Goal: Task Accomplishment & Management: Manage account settings

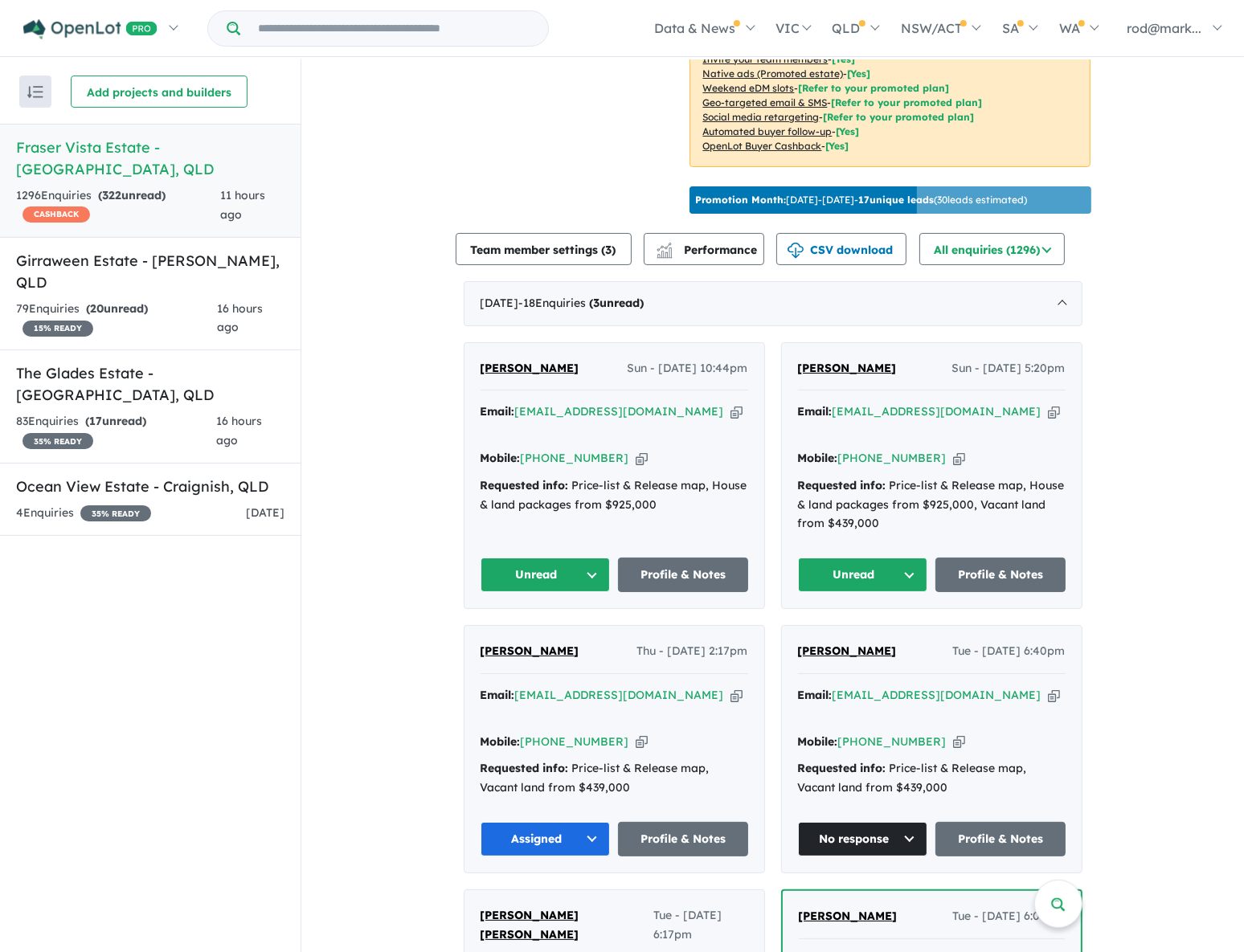
scroll to position [438, 0]
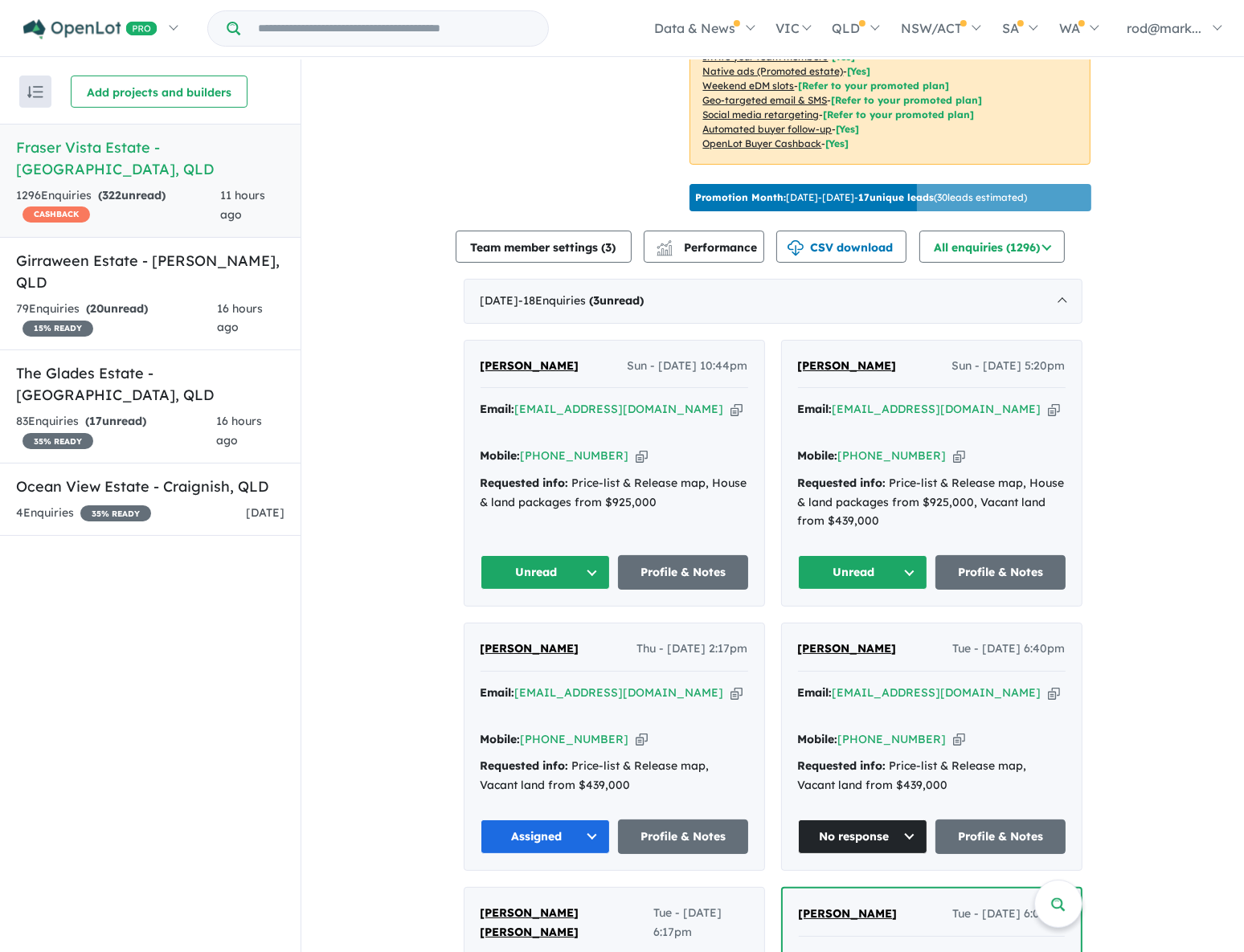
drag, startPoint x: 636, startPoint y: 404, endPoint x: 632, endPoint y: 395, distance: 9.8
click at [730, 403] on icon "button" at bounding box center [736, 408] width 12 height 17
drag, startPoint x: 640, startPoint y: 399, endPoint x: 631, endPoint y: 392, distance: 11.4
click at [730, 400] on icon "button" at bounding box center [736, 408] width 12 height 17
click at [730, 401] on icon "button" at bounding box center [736, 408] width 12 height 17
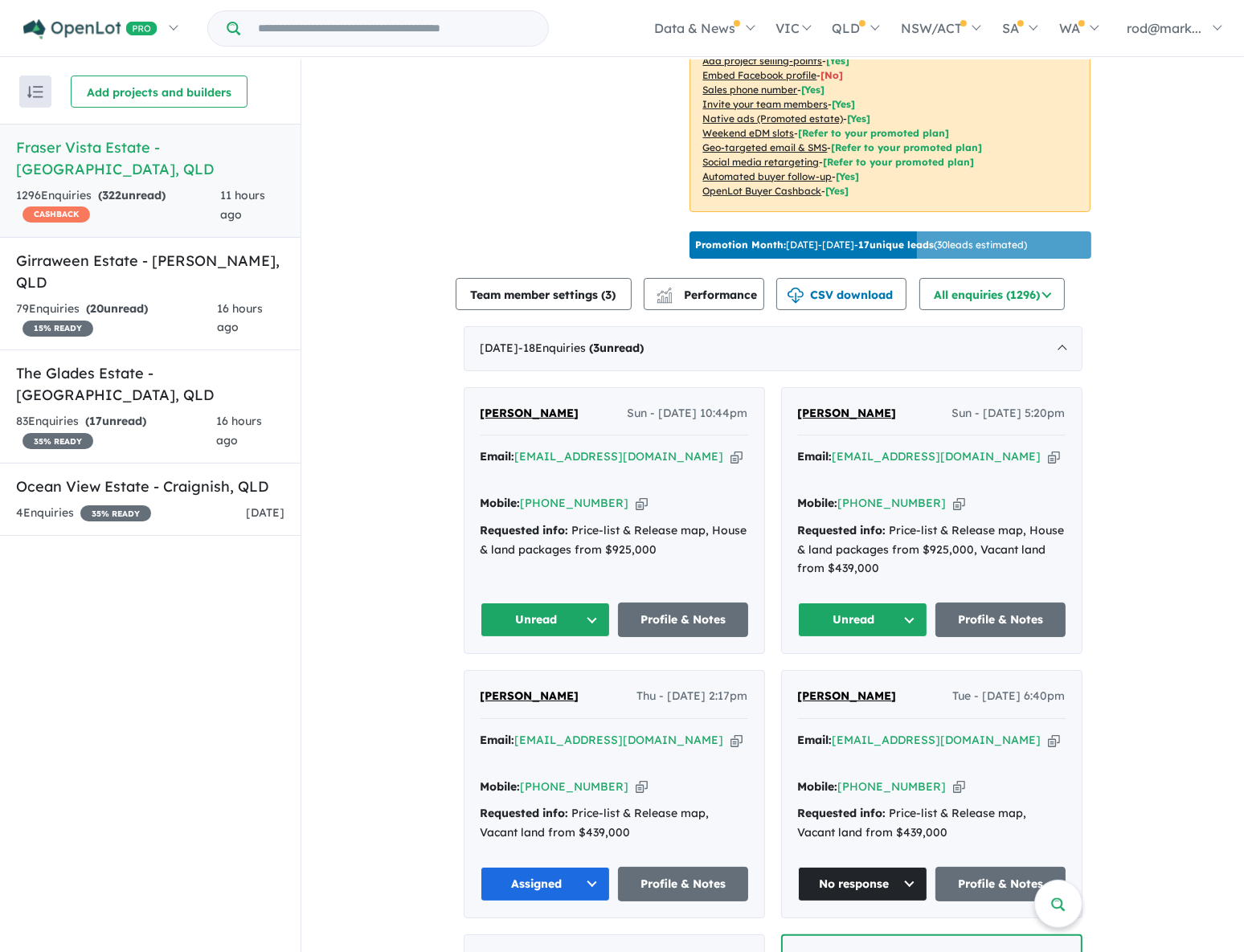
scroll to position [365, 0]
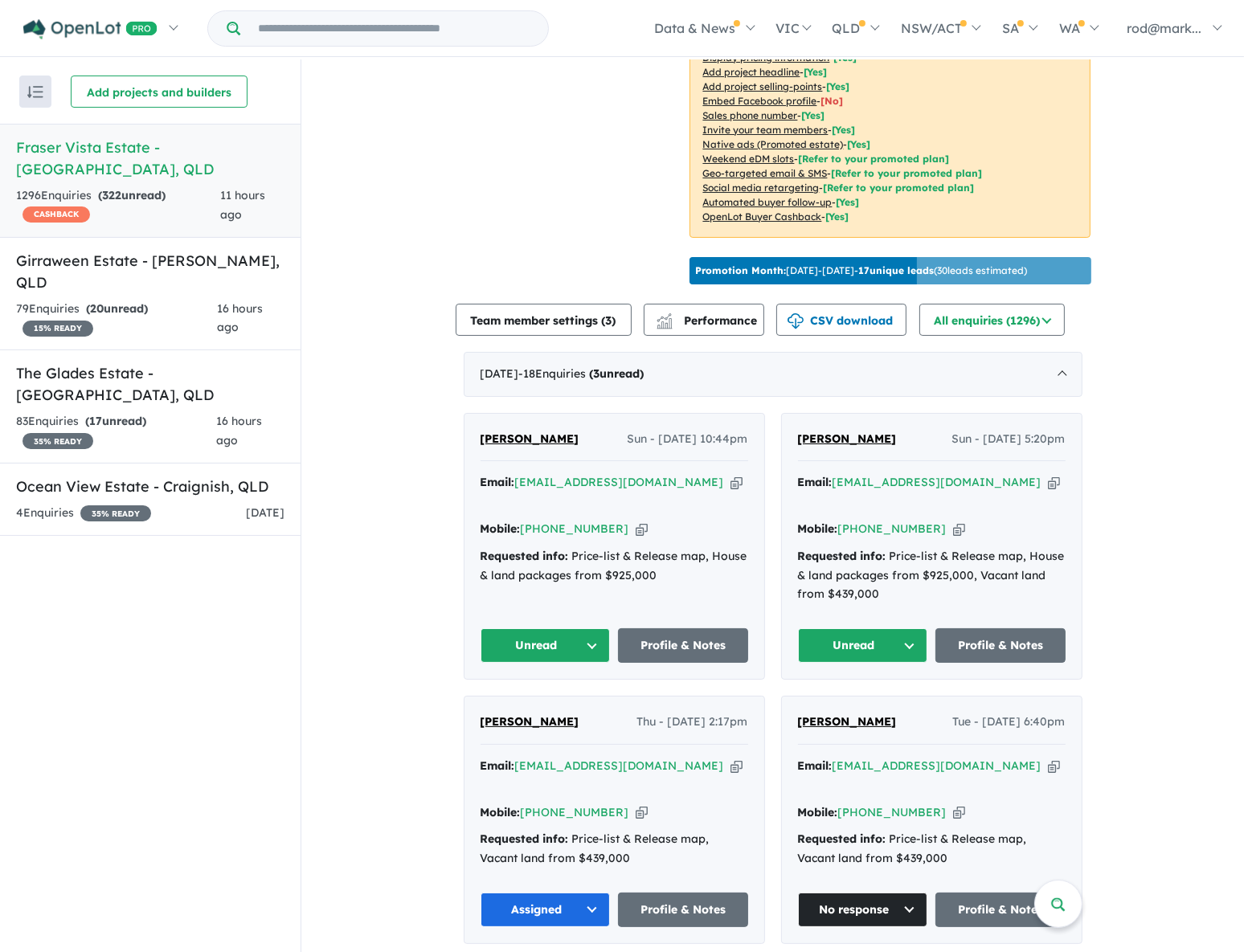
click at [586, 628] on button "Unread" at bounding box center [544, 645] width 130 height 35
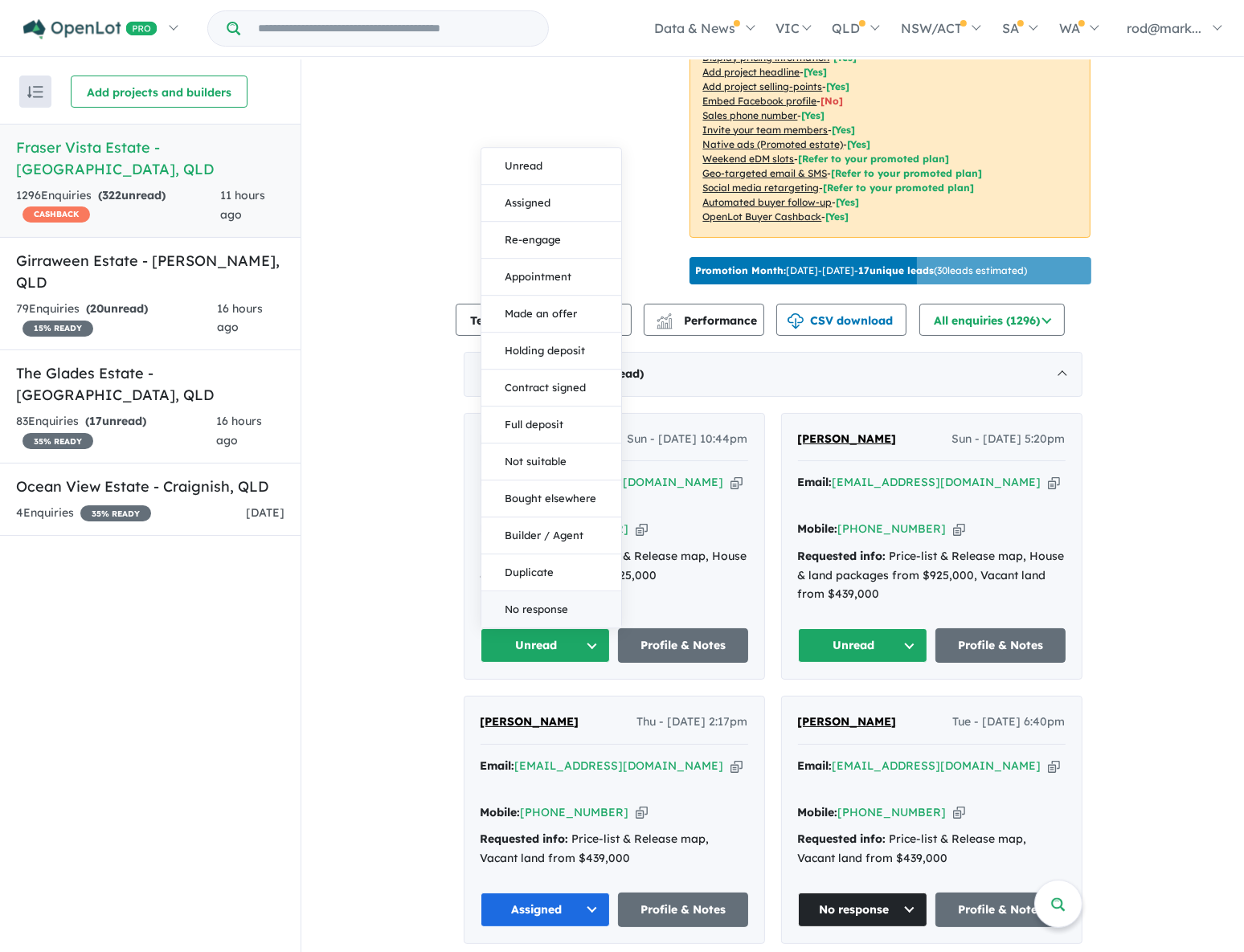
click at [560, 591] on button "No response" at bounding box center [550, 609] width 140 height 36
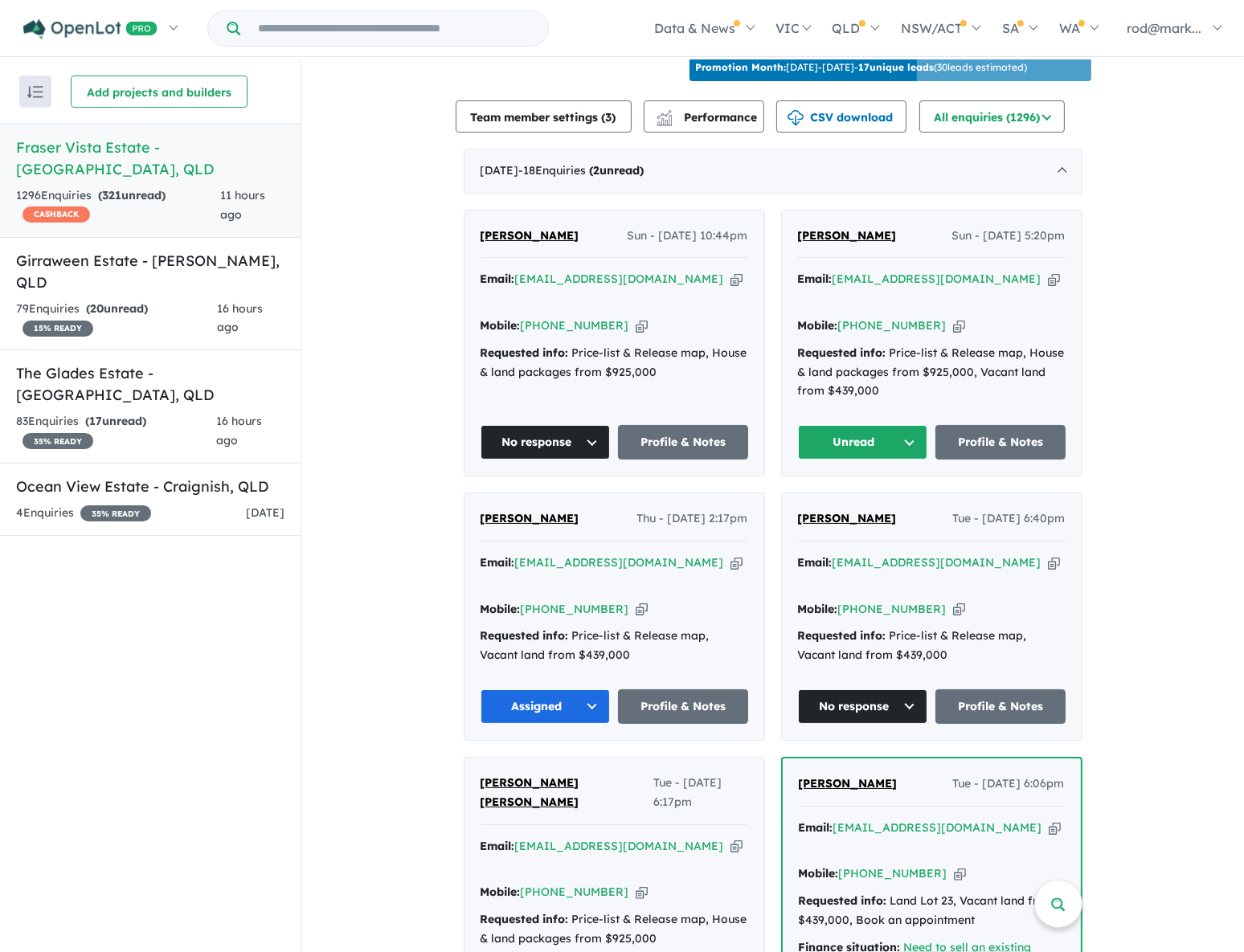
scroll to position [657, 0]
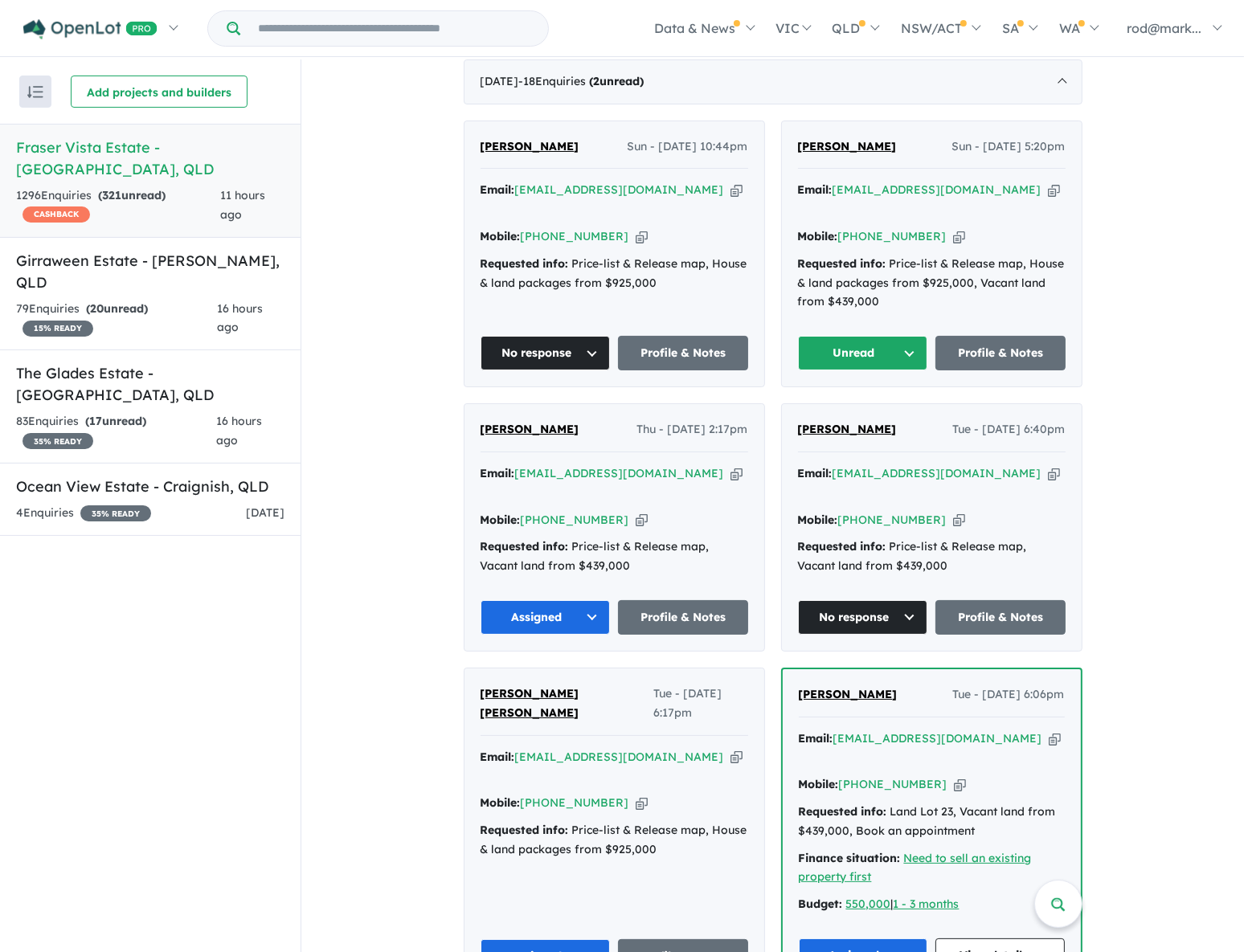
drag, startPoint x: 937, startPoint y: 180, endPoint x: 912, endPoint y: 170, distance: 26.9
click at [1047, 182] on icon "button" at bounding box center [1053, 190] width 12 height 17
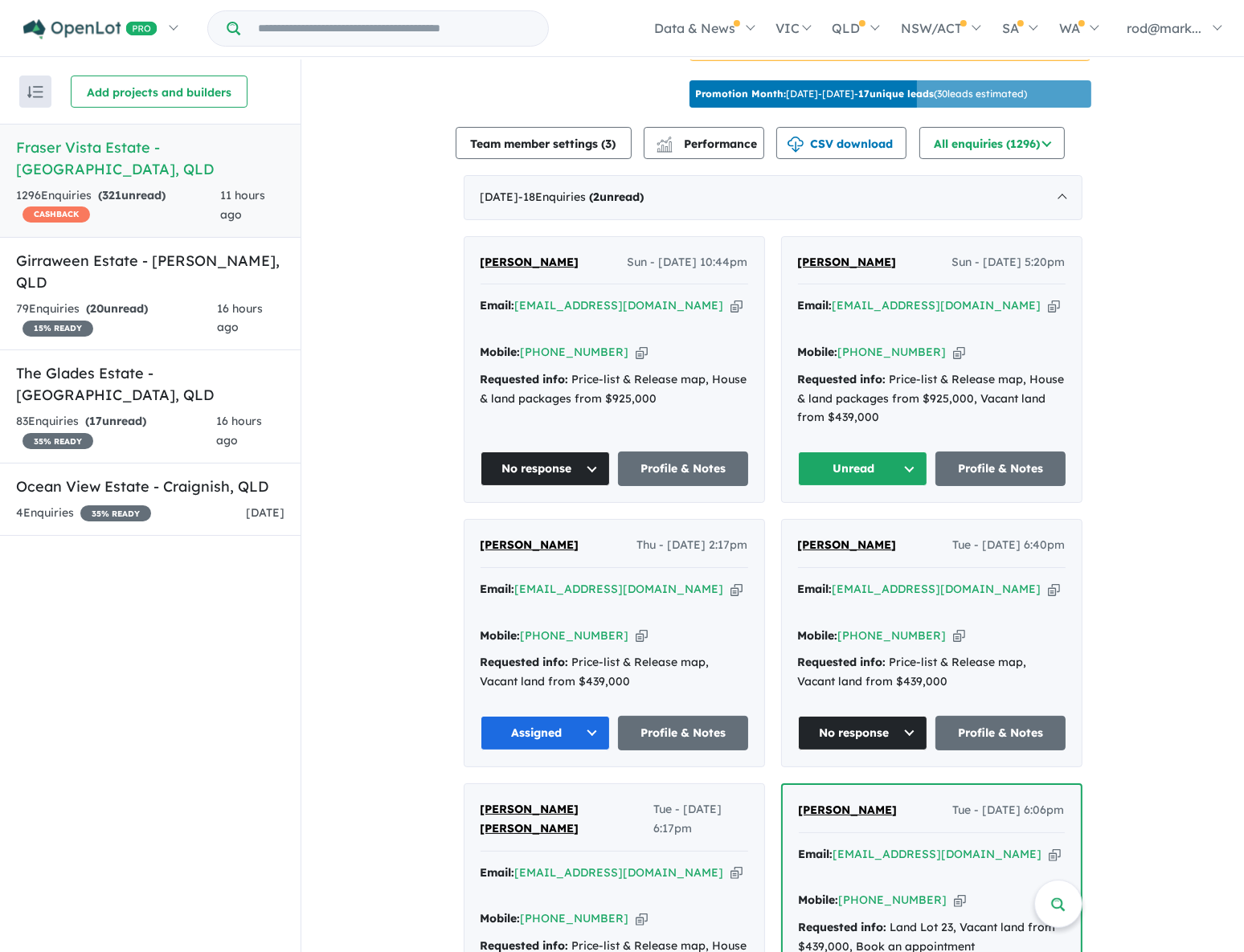
scroll to position [584, 0]
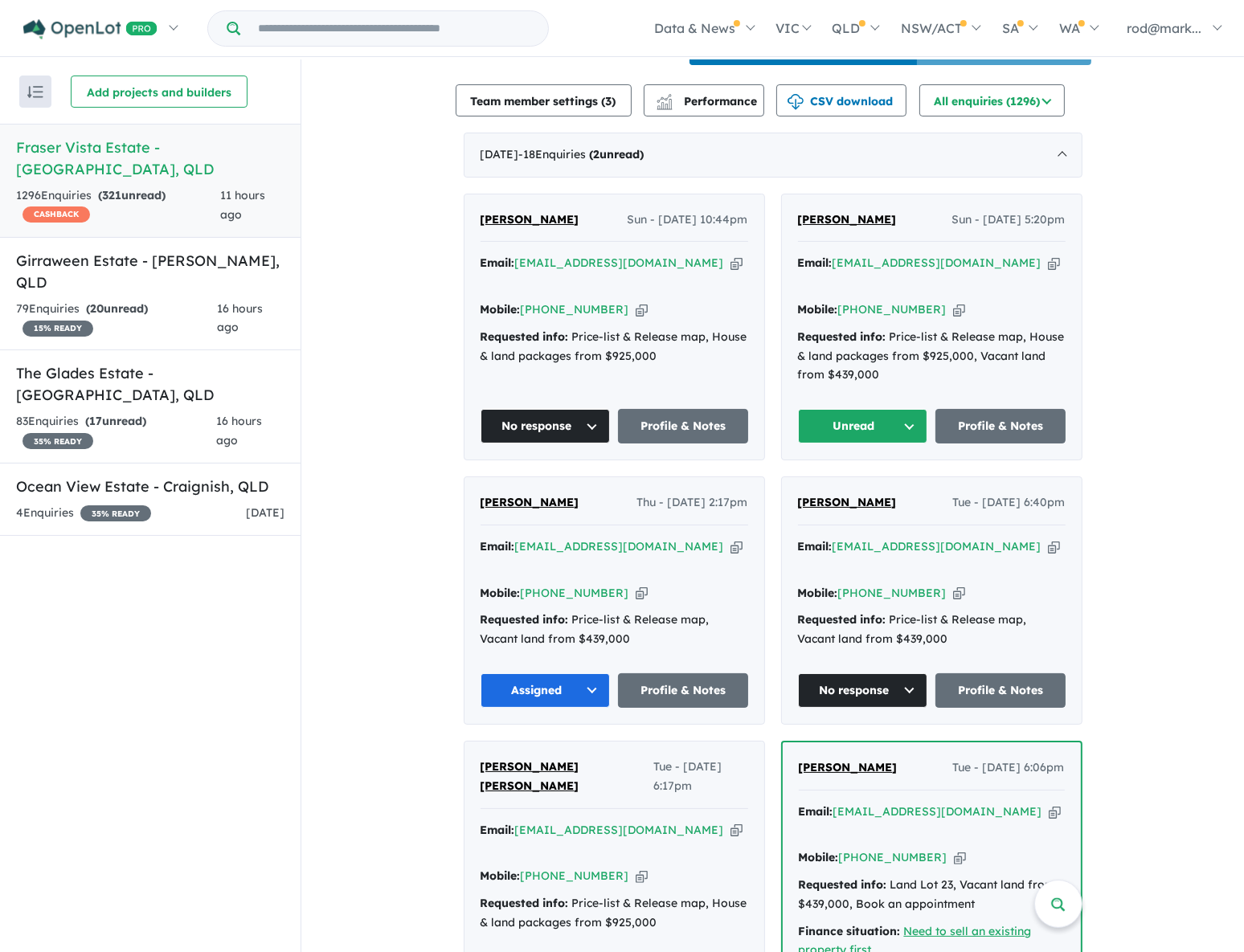
click at [904, 409] on button "Unread" at bounding box center [862, 426] width 130 height 35
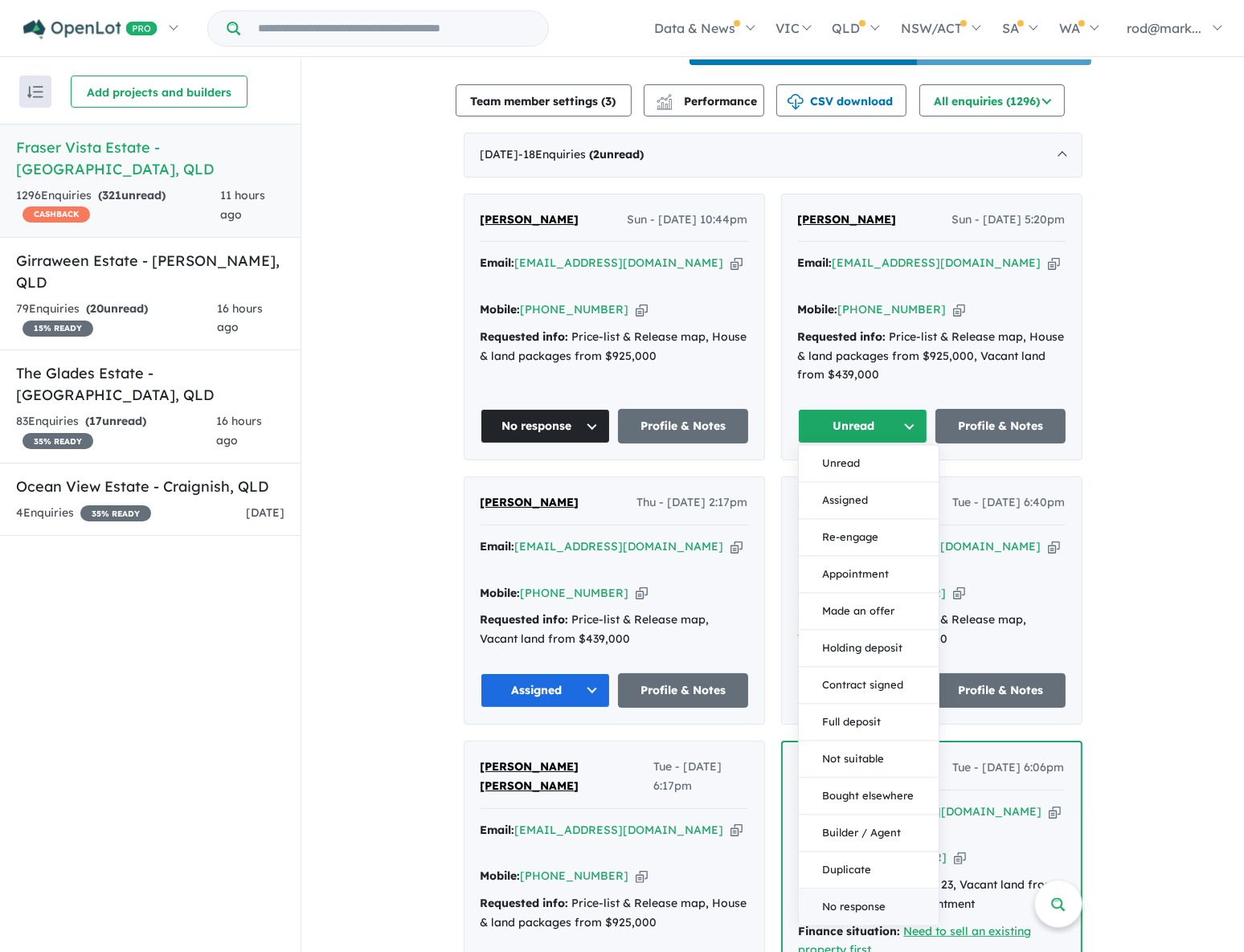
click at [830, 889] on button "No response" at bounding box center [868, 907] width 140 height 36
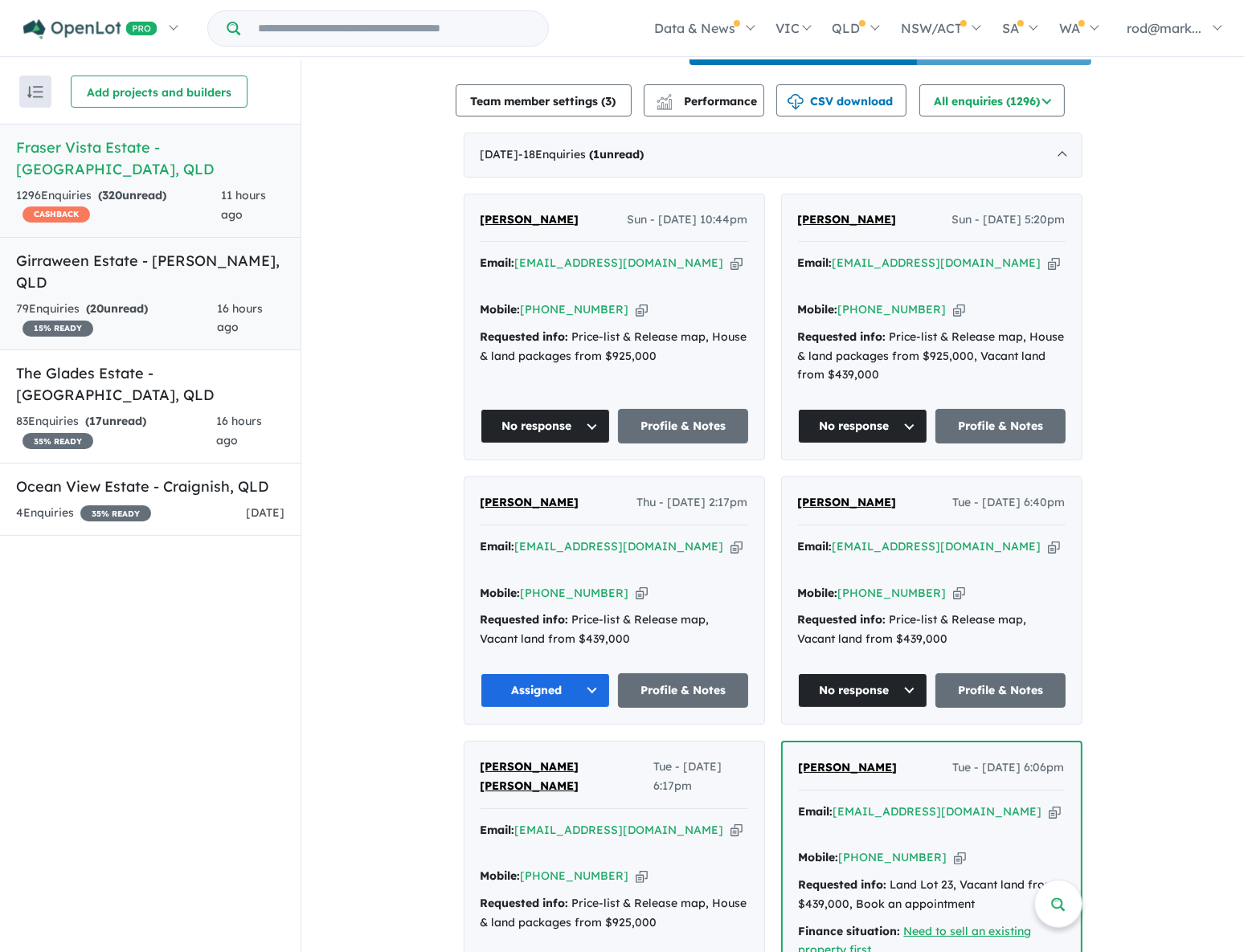
click at [105, 252] on link "Girraween Estate - [PERSON_NAME] , QLD 79 Enquir ies ( 20 unread) 15 % READY 16…" at bounding box center [150, 294] width 300 height 114
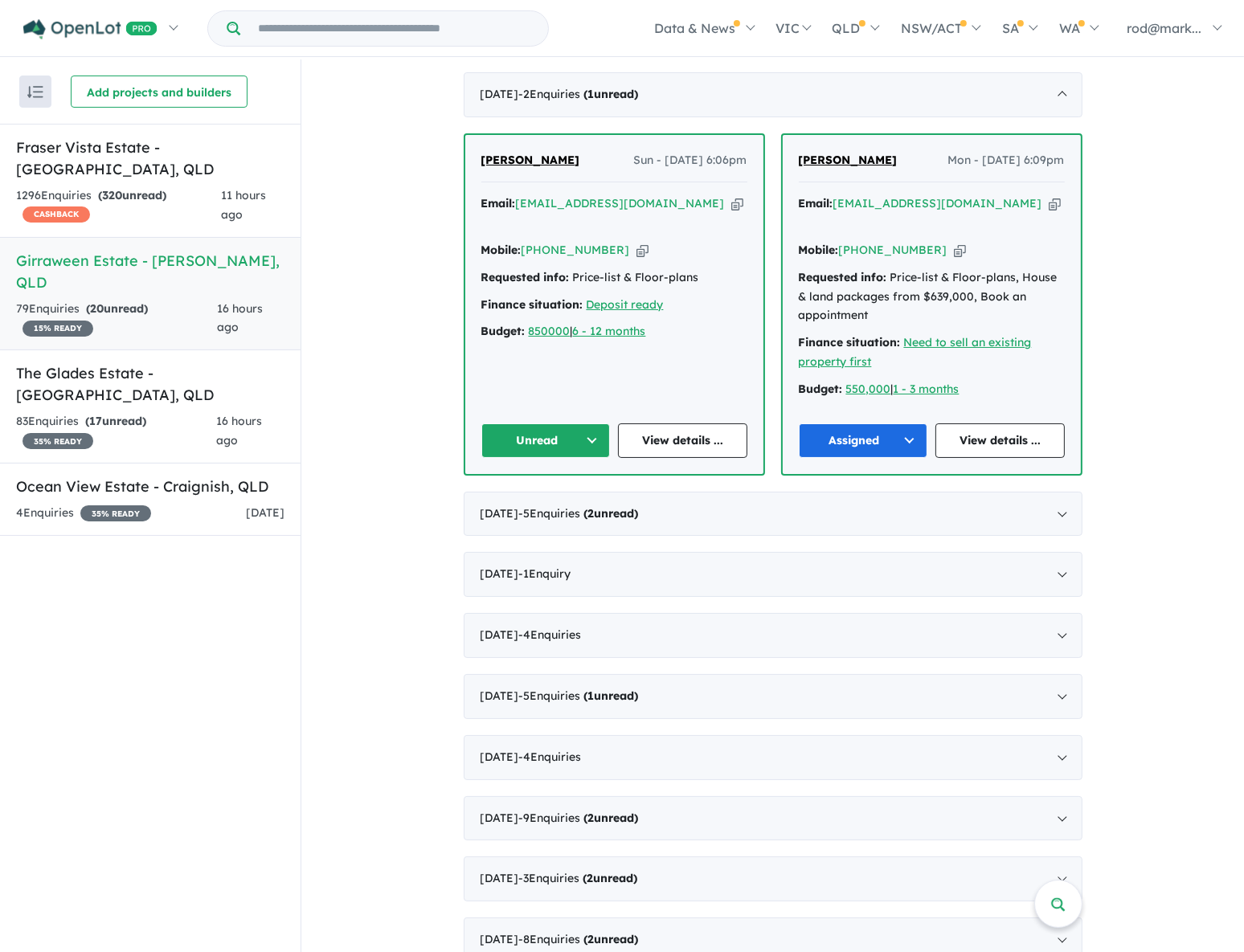
scroll to position [438, 0]
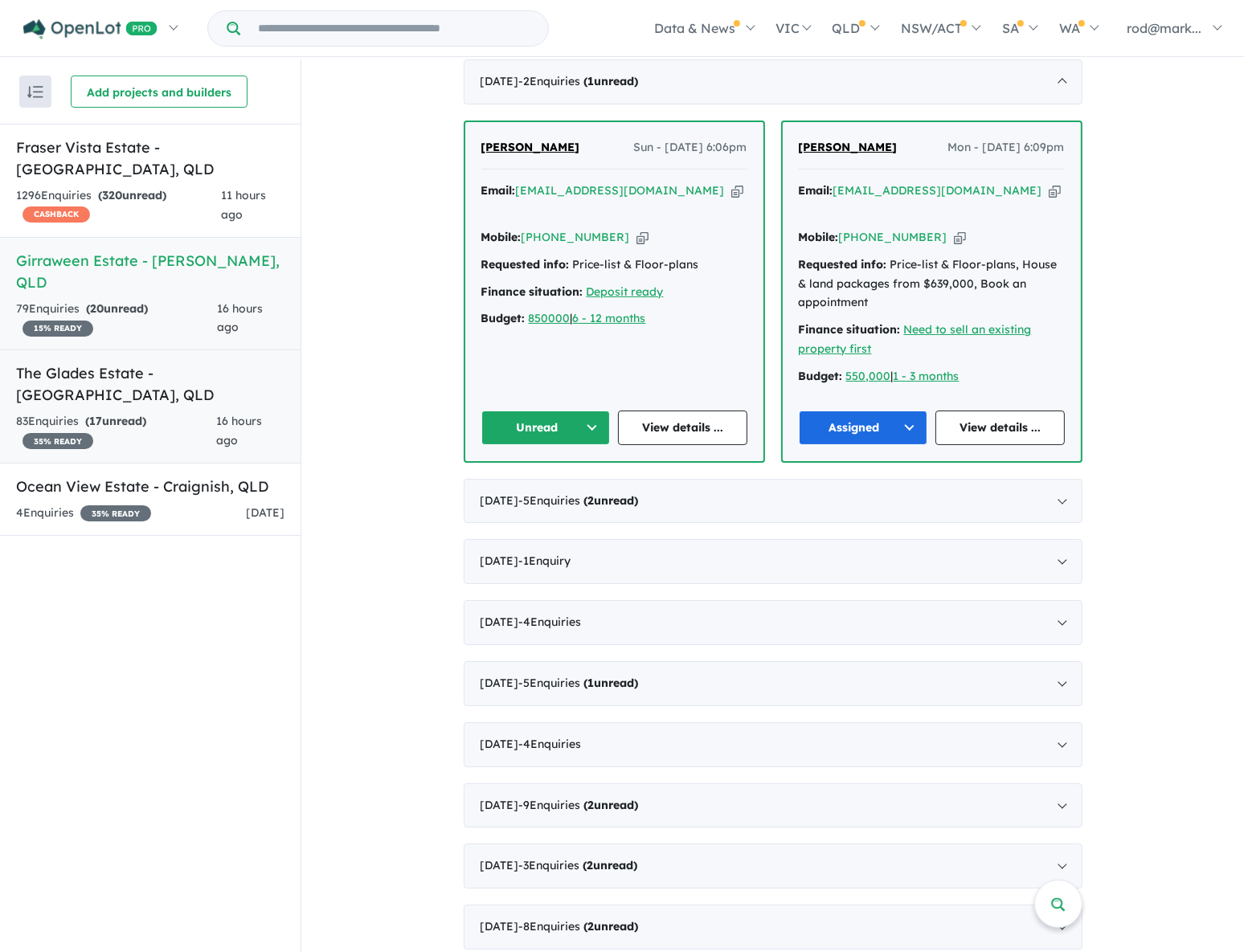
click at [155, 363] on h5 "The Glades Estate - [GEOGRAPHIC_DATA] , [GEOGRAPHIC_DATA]" at bounding box center [150, 385] width 268 height 44
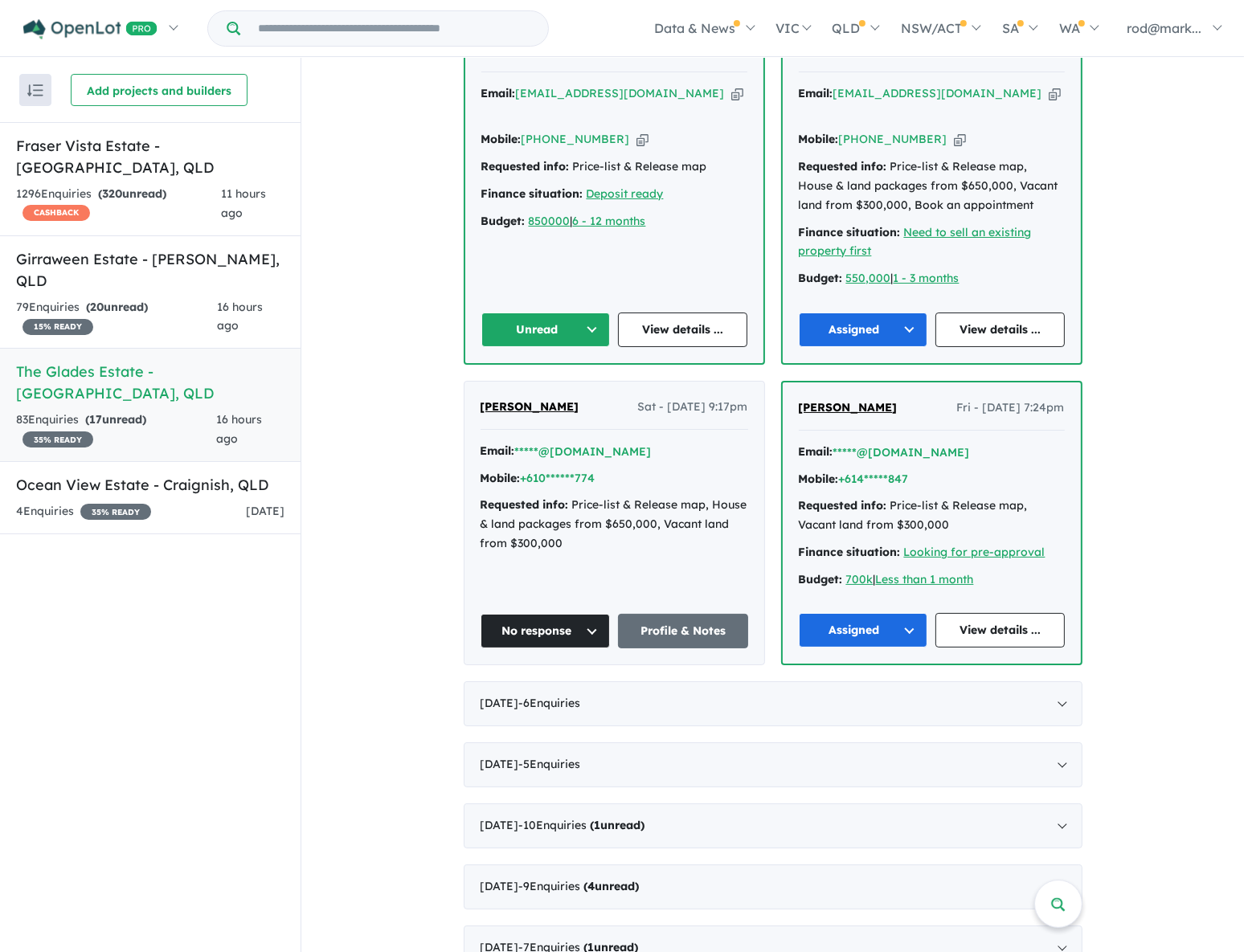
scroll to position [804, 0]
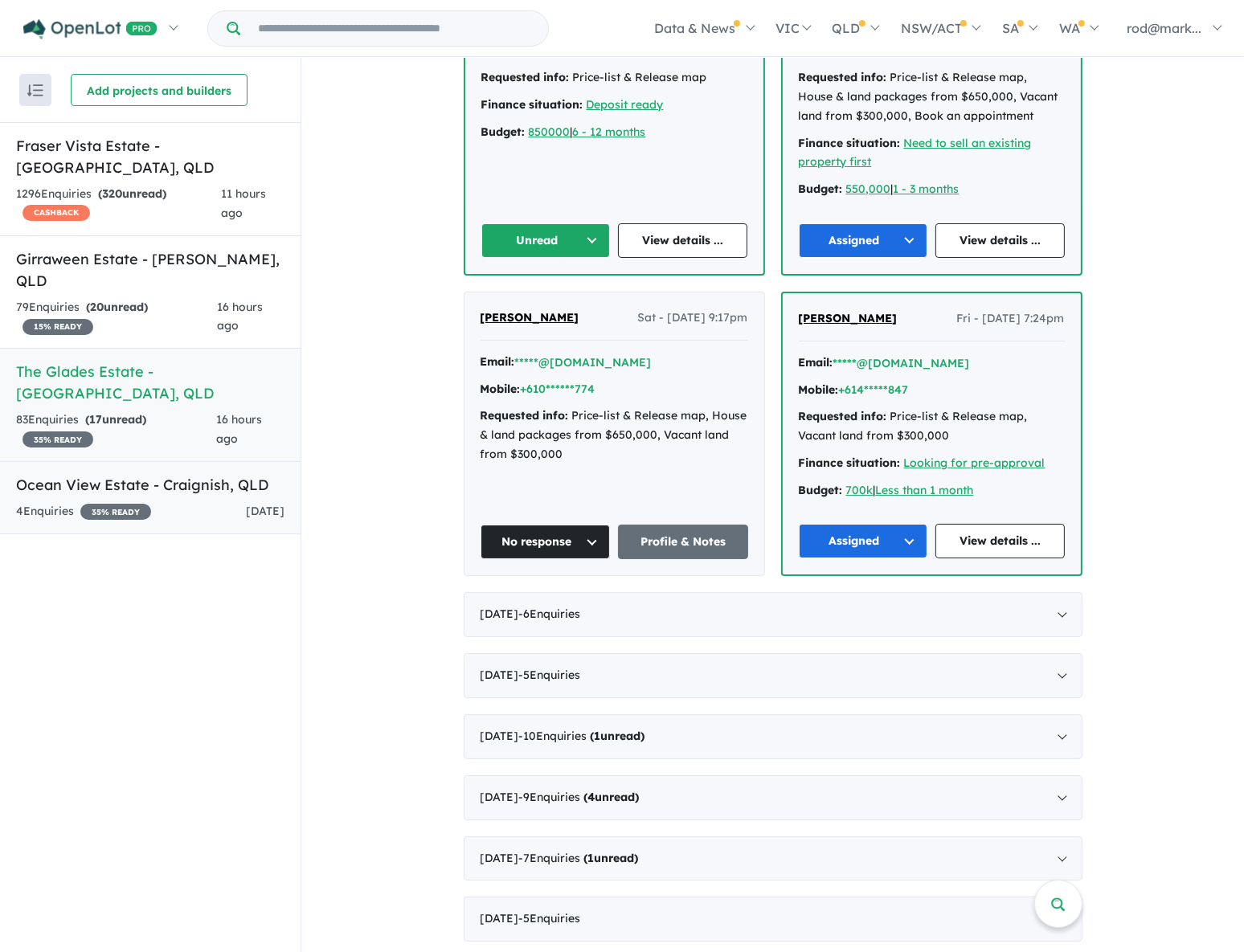
click at [85, 474] on h5 "Ocean View Estate - [GEOGRAPHIC_DATA] , [GEOGRAPHIC_DATA]" at bounding box center [150, 485] width 268 height 22
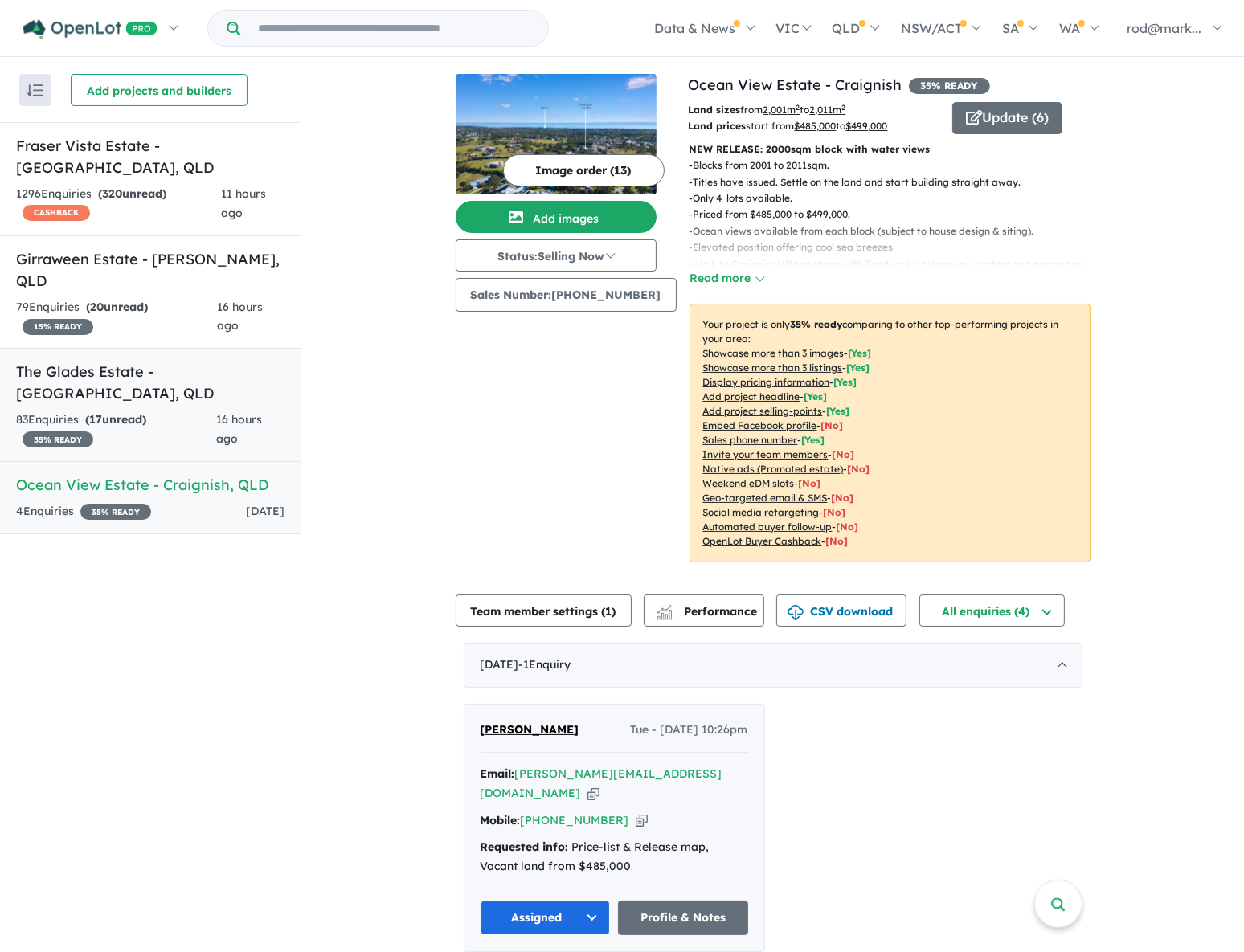
click at [53, 361] on h5 "The Glades Estate - [GEOGRAPHIC_DATA] , [GEOGRAPHIC_DATA]" at bounding box center [150, 383] width 268 height 44
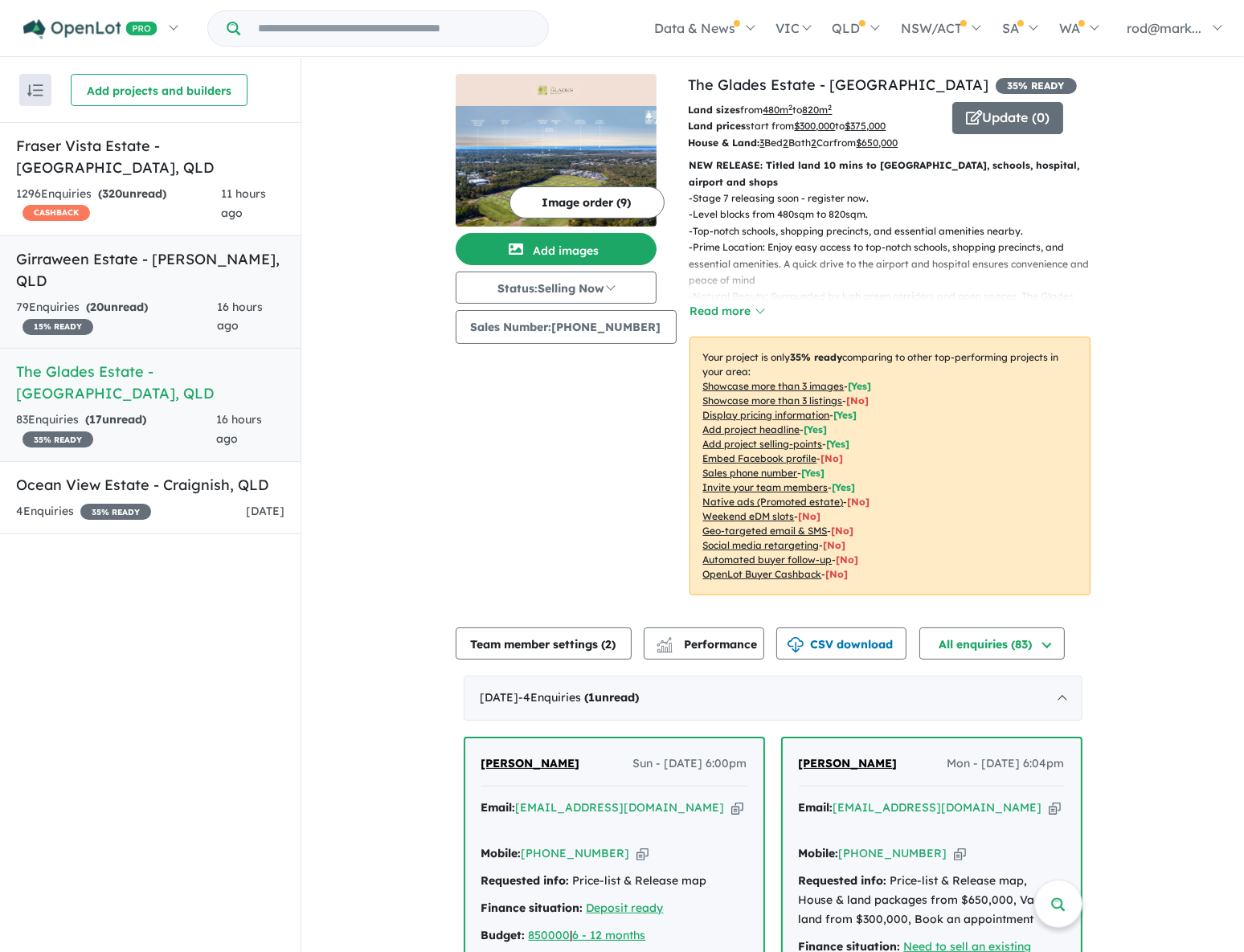
click at [115, 249] on link "Girraween Estate - [PERSON_NAME] , QLD 79 Enquir ies ( 20 unread) 15 % READY 16…" at bounding box center [150, 292] width 300 height 114
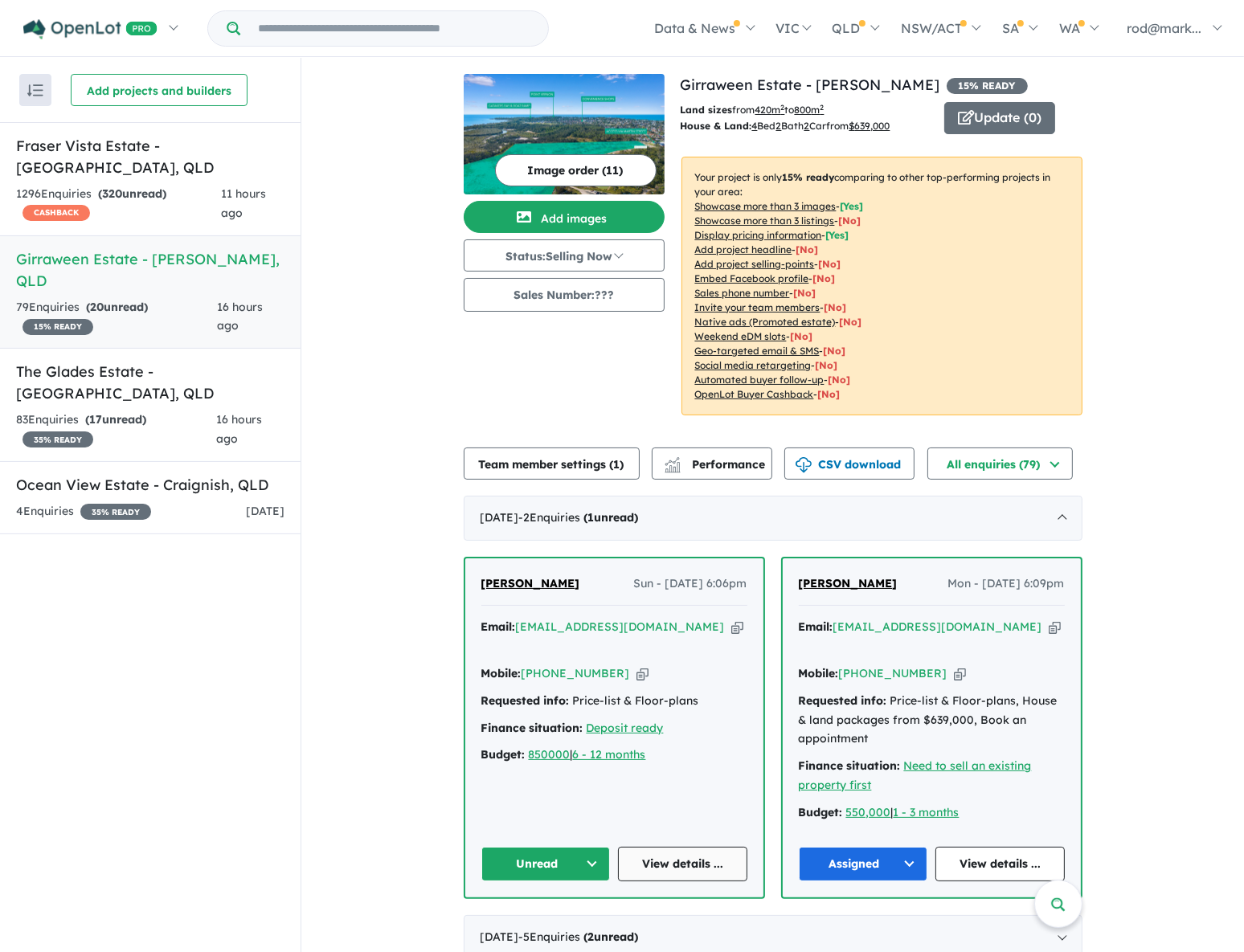
click at [631, 847] on link "View details ..." at bounding box center [683, 864] width 129 height 35
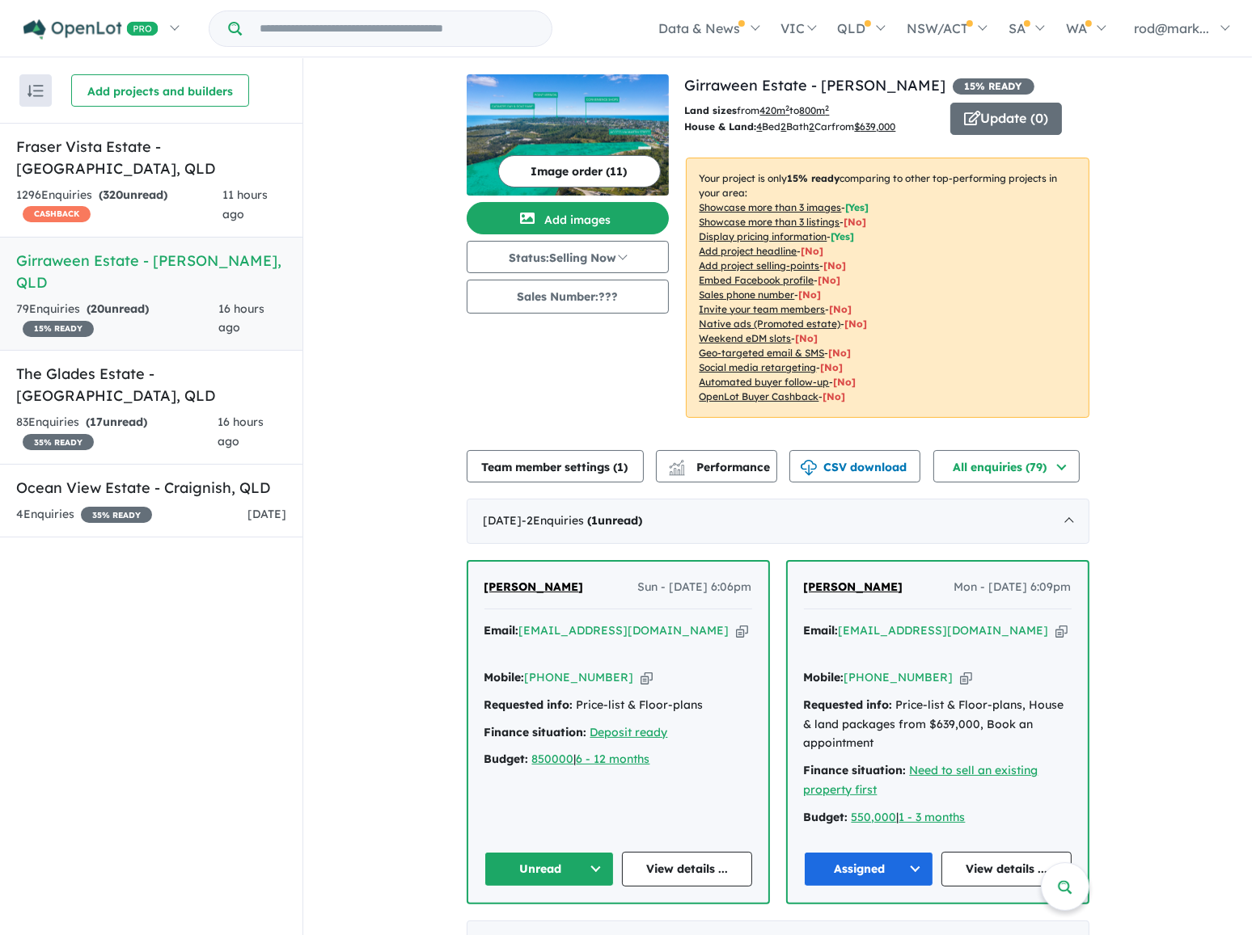
click at [589, 852] on button "Unread" at bounding box center [549, 869] width 130 height 35
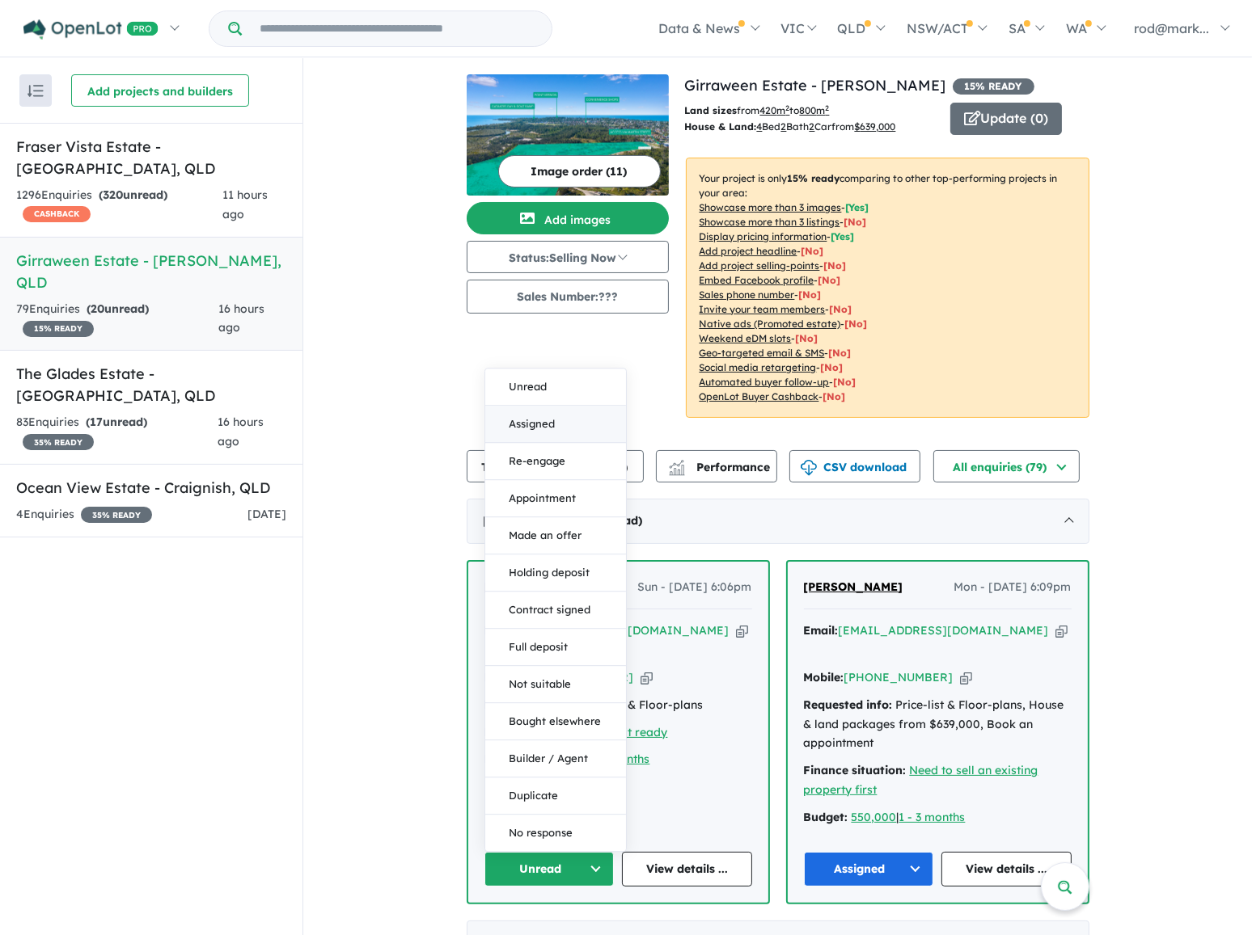
click at [550, 406] on button "Assigned" at bounding box center [555, 424] width 141 height 37
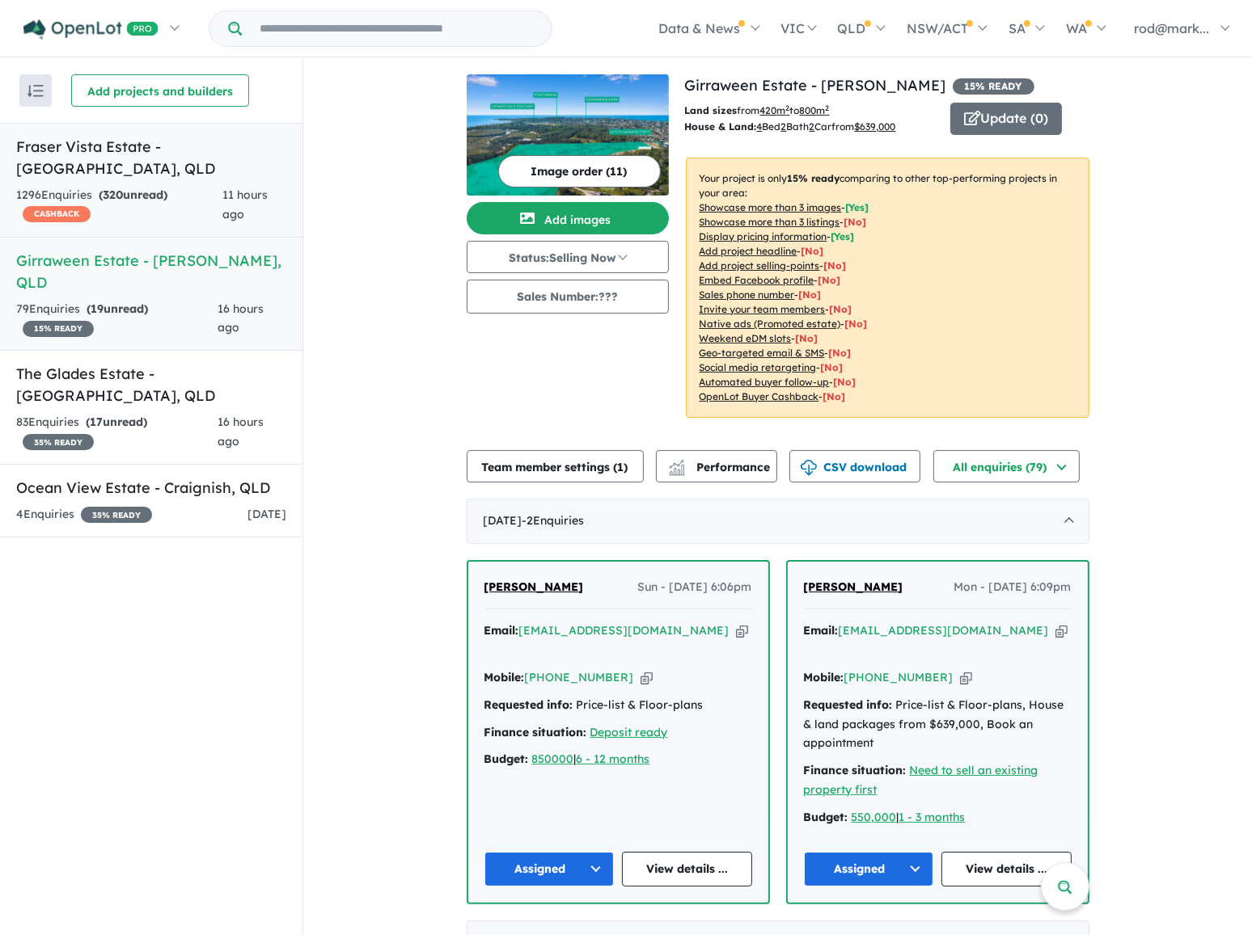
click at [82, 129] on link "Fraser Vista Estate - [GEOGRAPHIC_DATA] , QLD 1296 Enquir ies ( 320 unread) CAS…" at bounding box center [151, 180] width 302 height 115
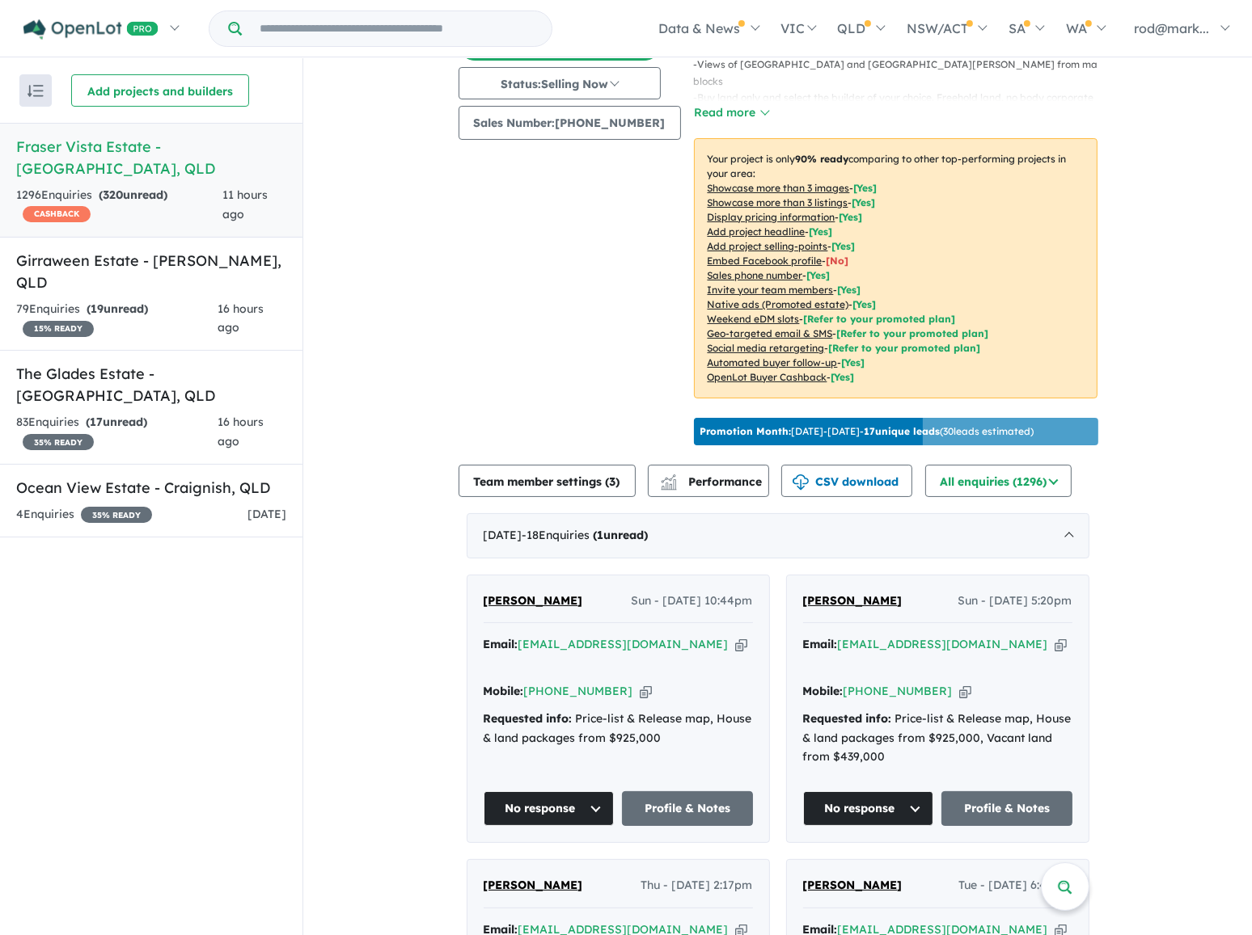
scroll to position [146, 0]
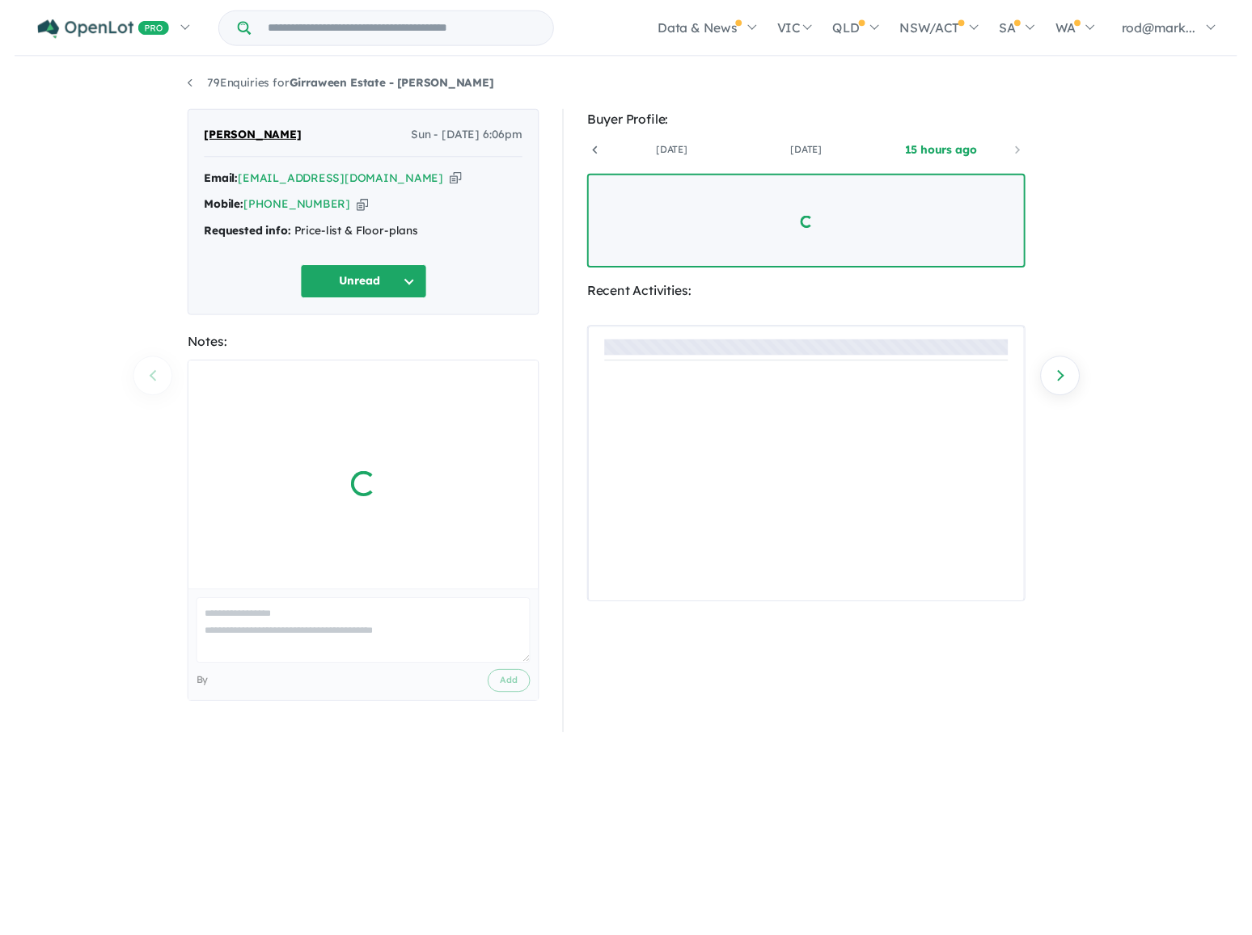
scroll to position [0, 120]
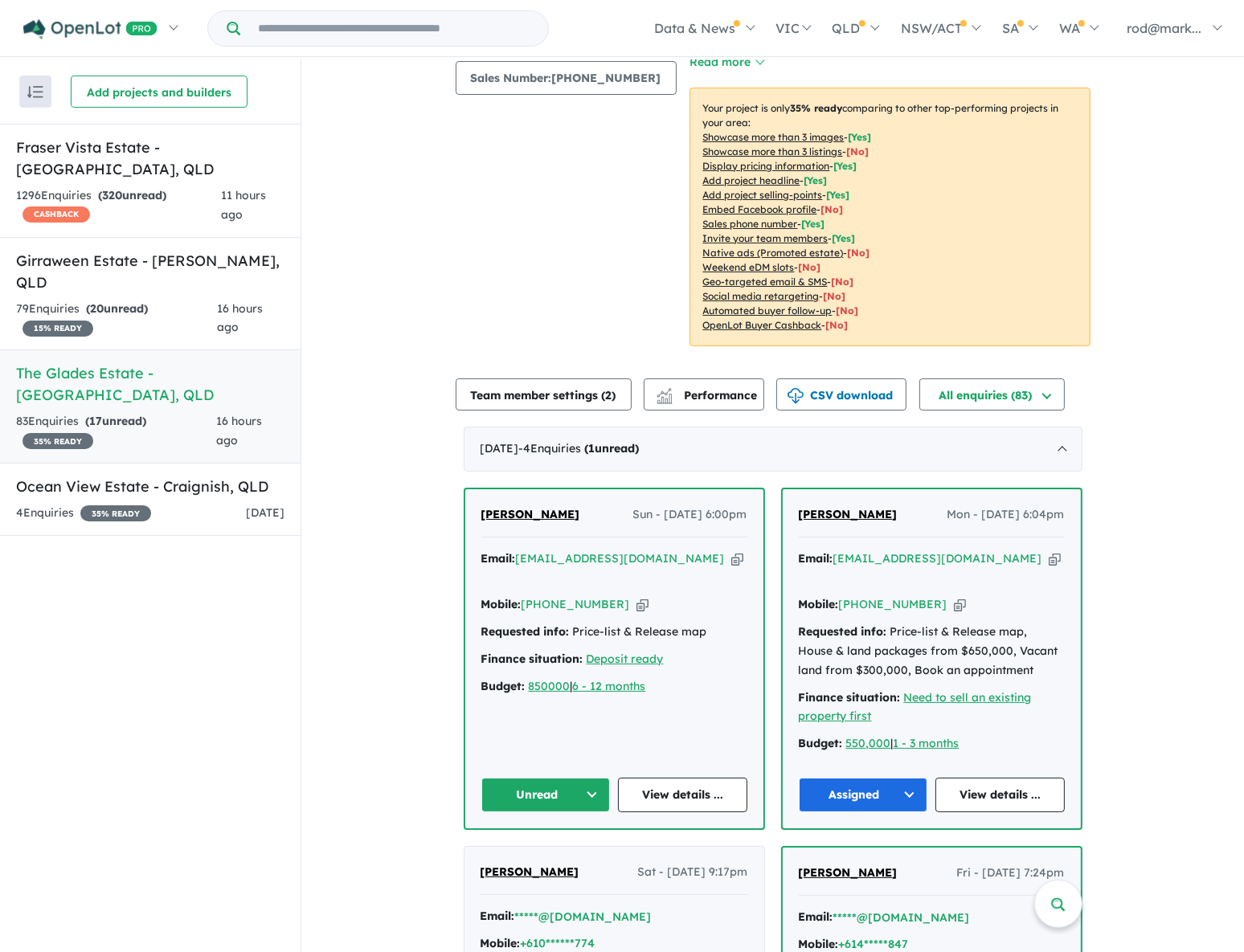
scroll to position [291, 0]
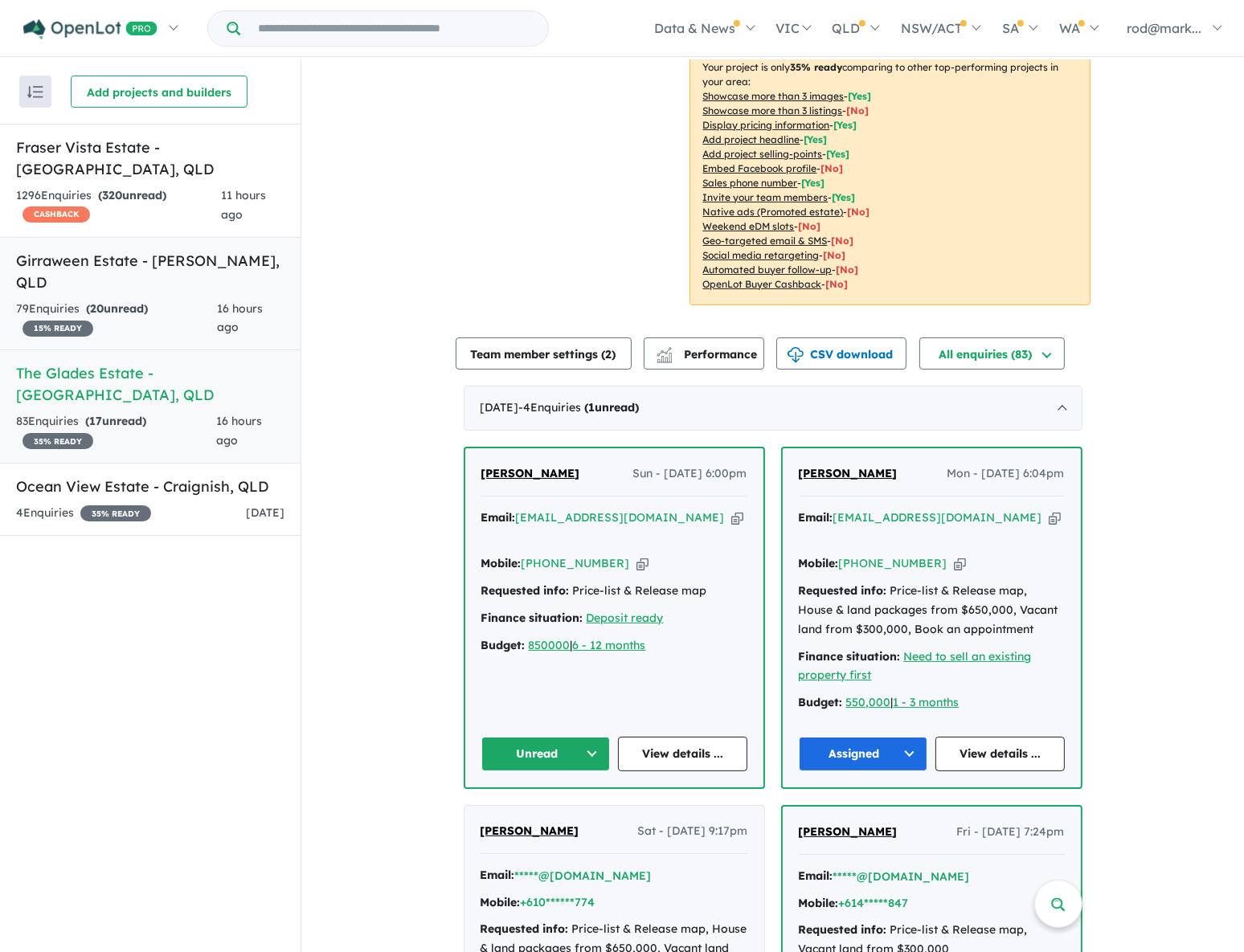
click at [95, 249] on h5 "Girraween Estate - Eli Waters , QLD" at bounding box center [150, 271] width 268 height 44
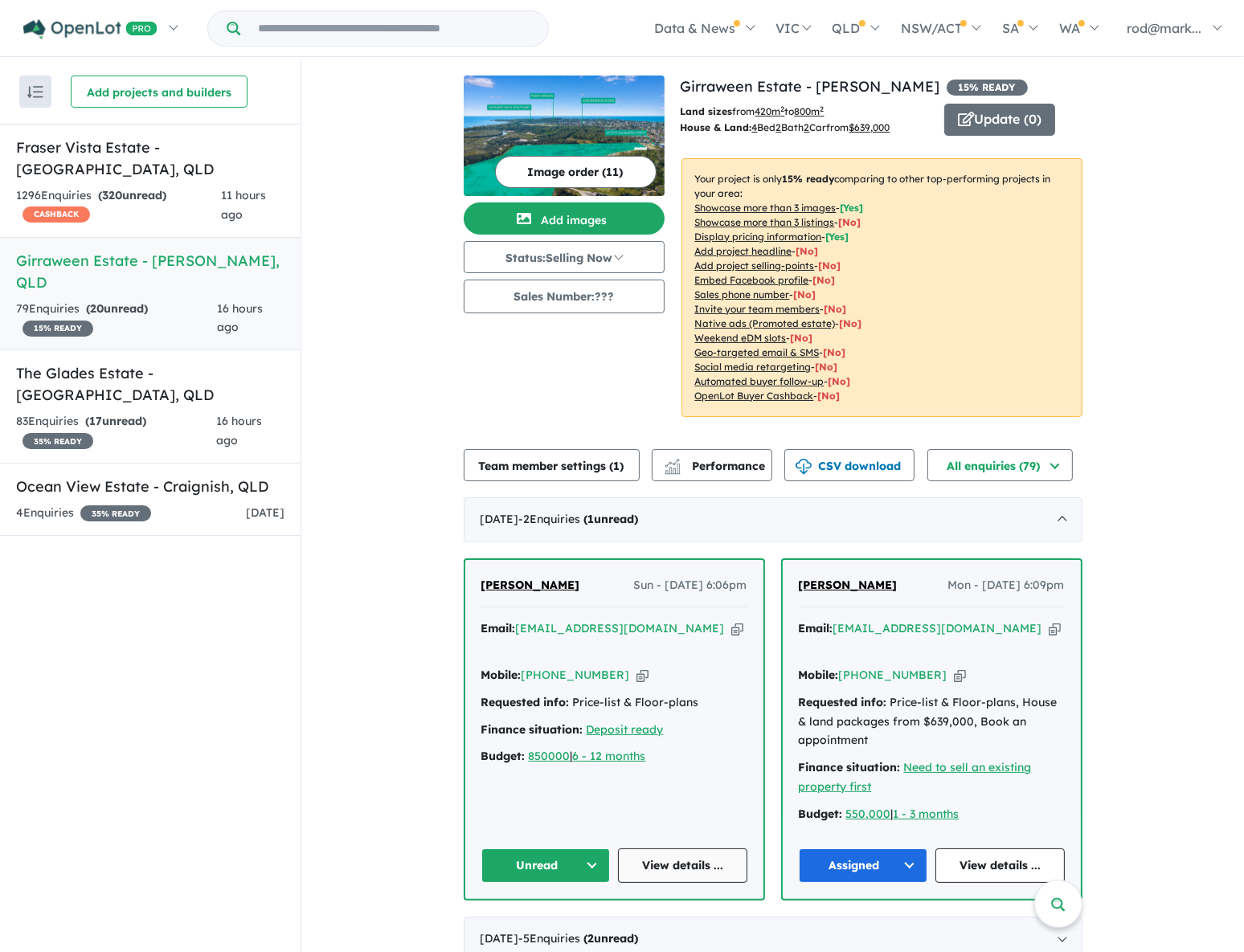
click at [666, 849] on link "View details ..." at bounding box center [683, 866] width 129 height 35
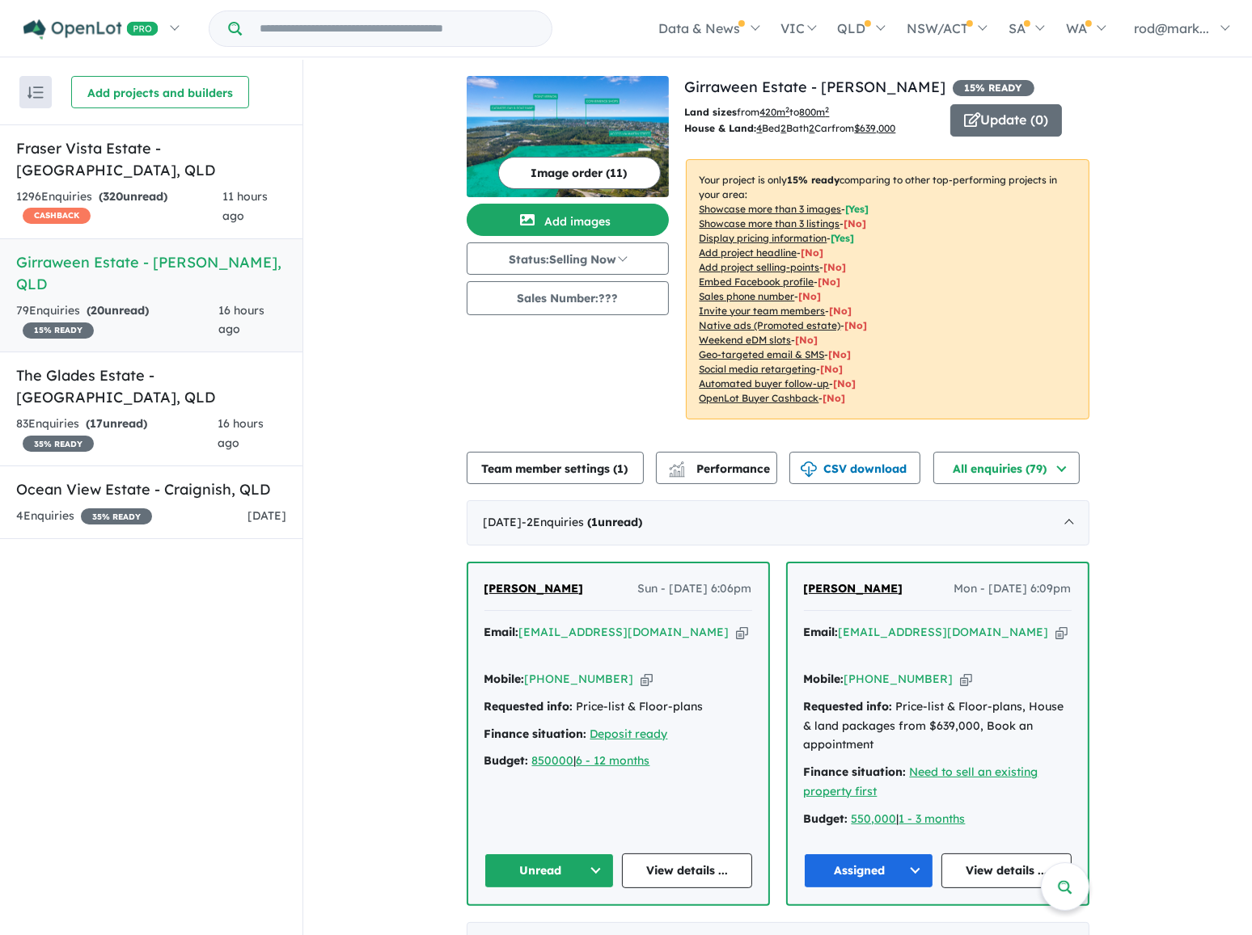
click at [593, 855] on button "Unread" at bounding box center [549, 871] width 130 height 35
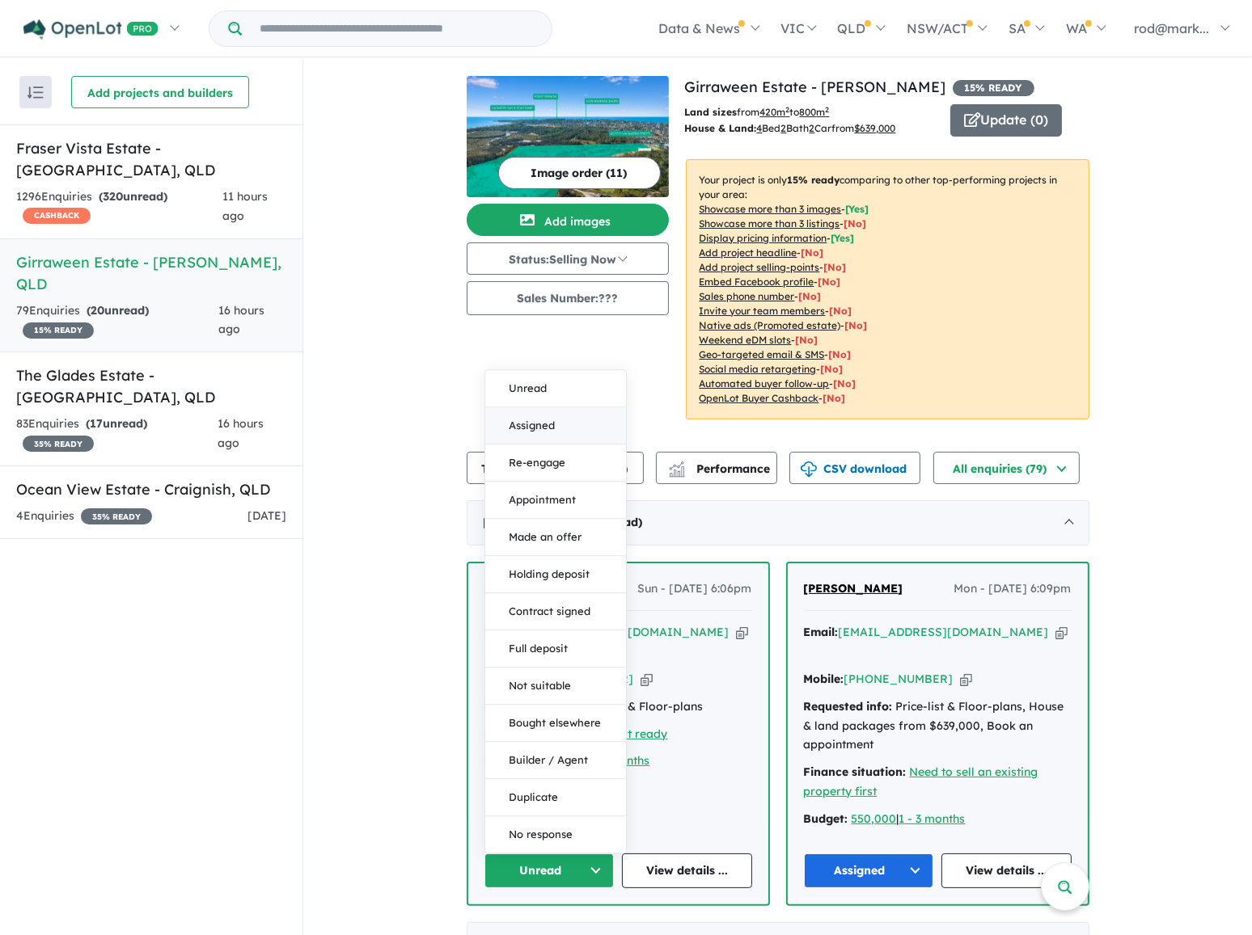
click at [561, 413] on button "Assigned" at bounding box center [555, 425] width 141 height 37
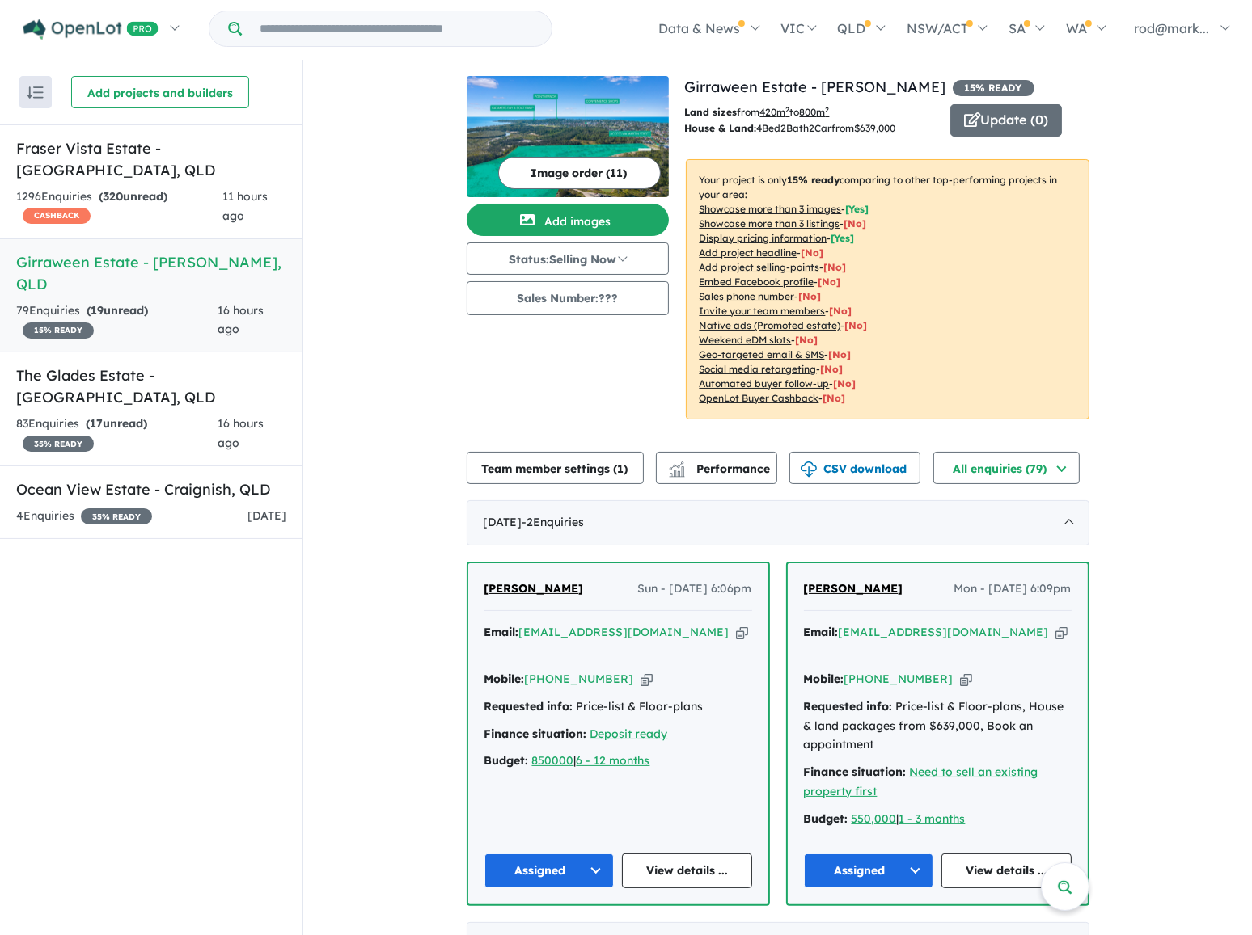
click at [736, 631] on icon "button" at bounding box center [742, 632] width 12 height 17
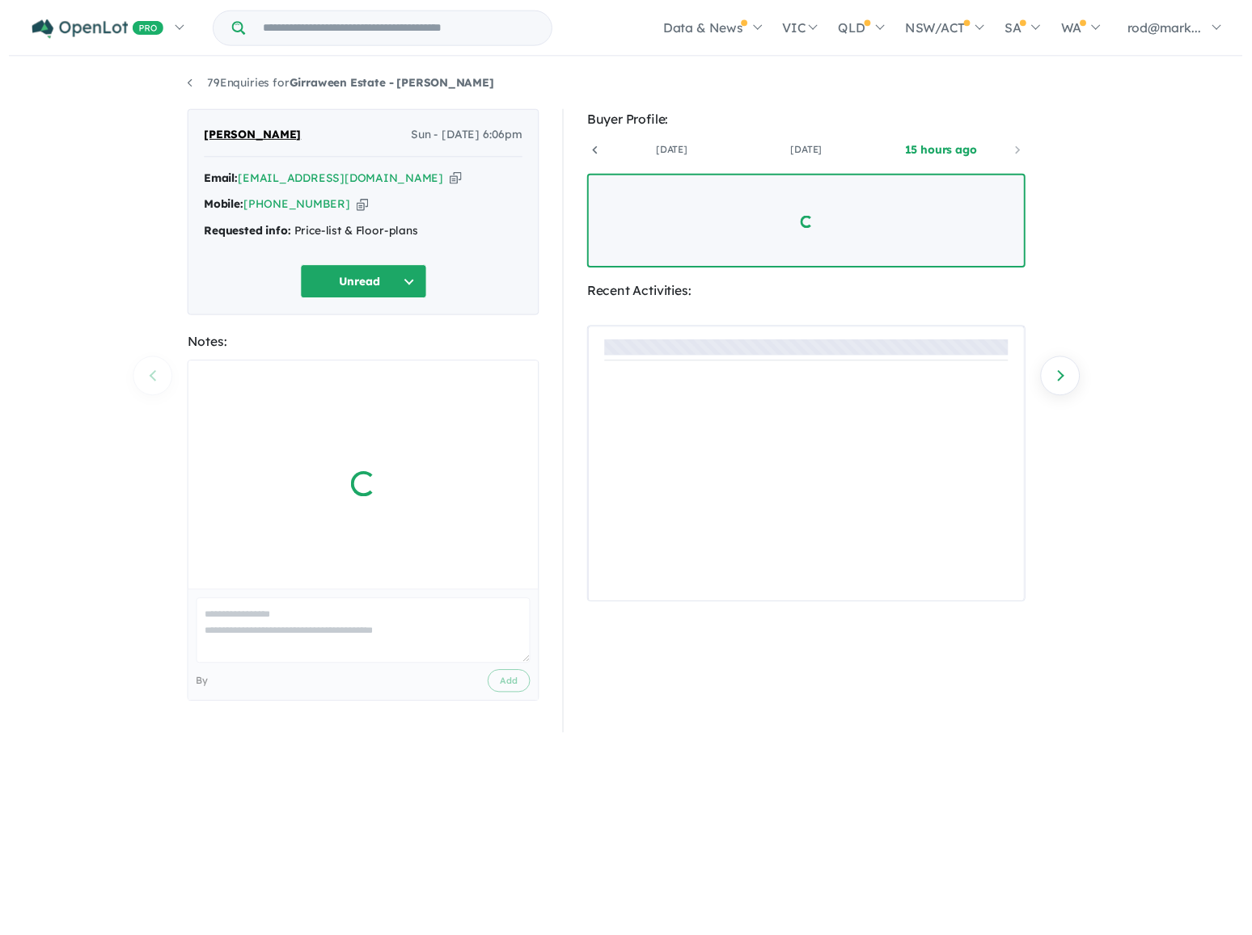
scroll to position [0, 120]
